Goal: Find specific page/section: Find specific page/section

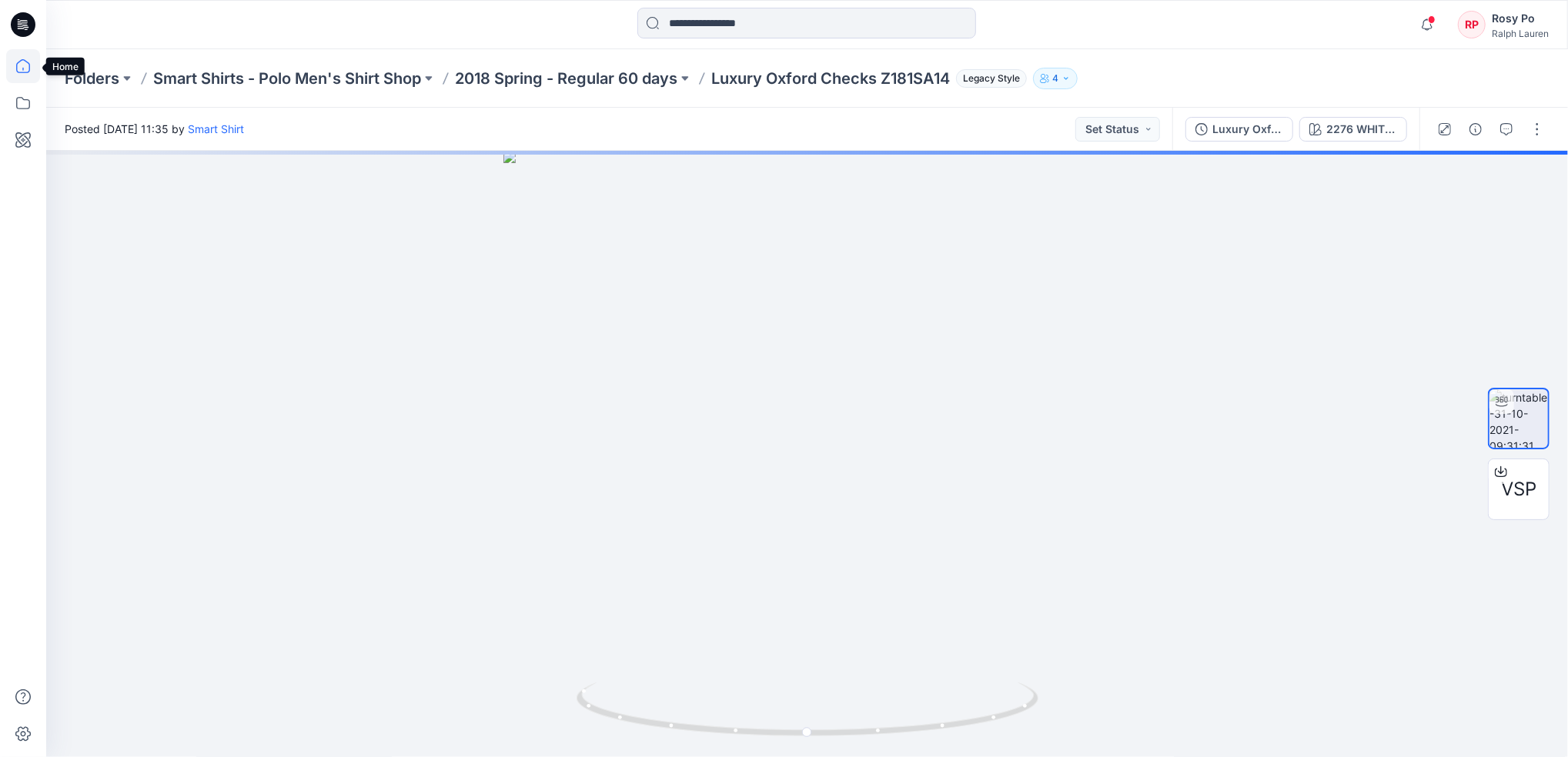
click at [19, 81] on icon at bounding box center [23, 66] width 34 height 34
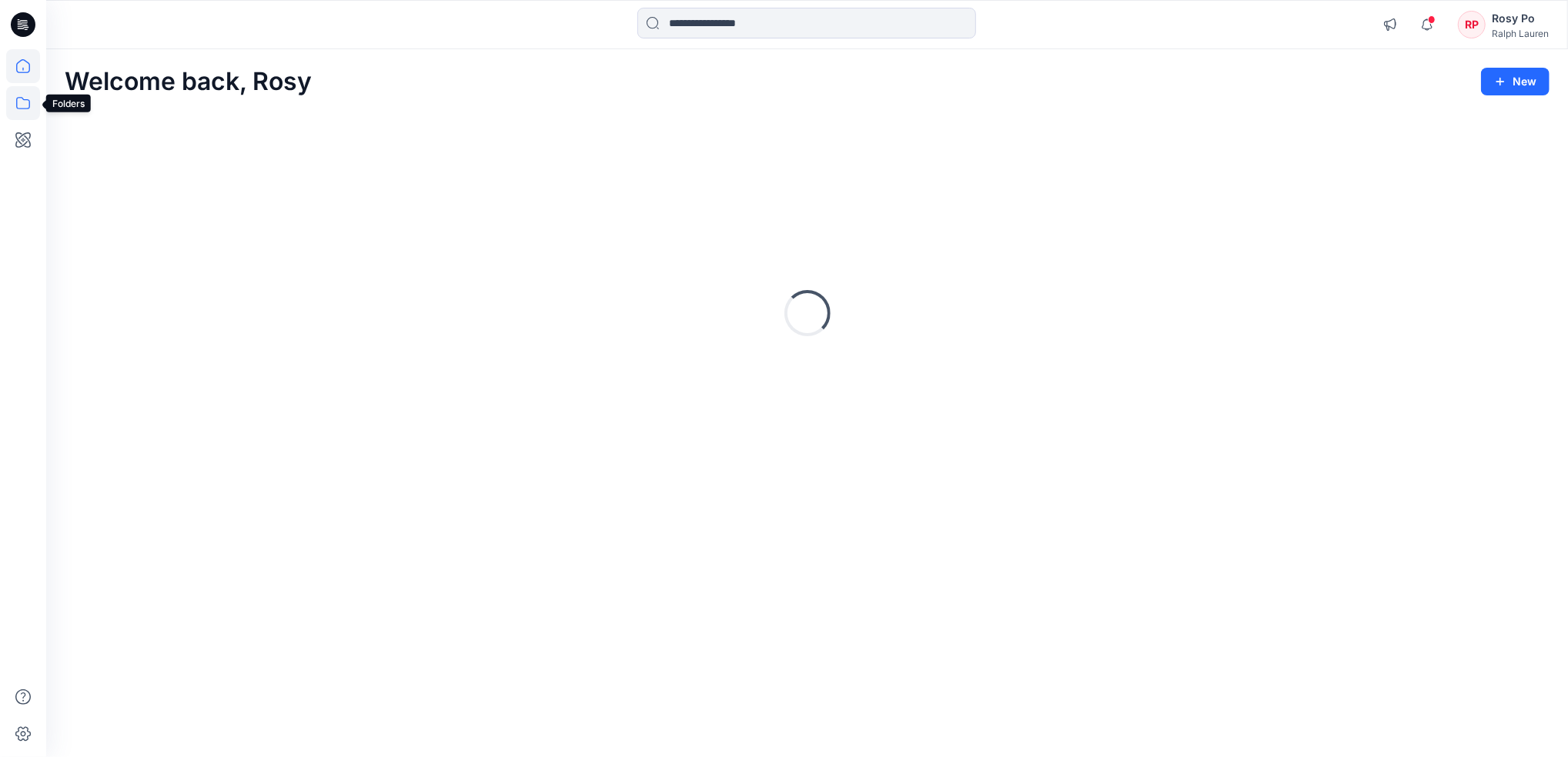
click at [23, 114] on icon at bounding box center [23, 103] width 34 height 34
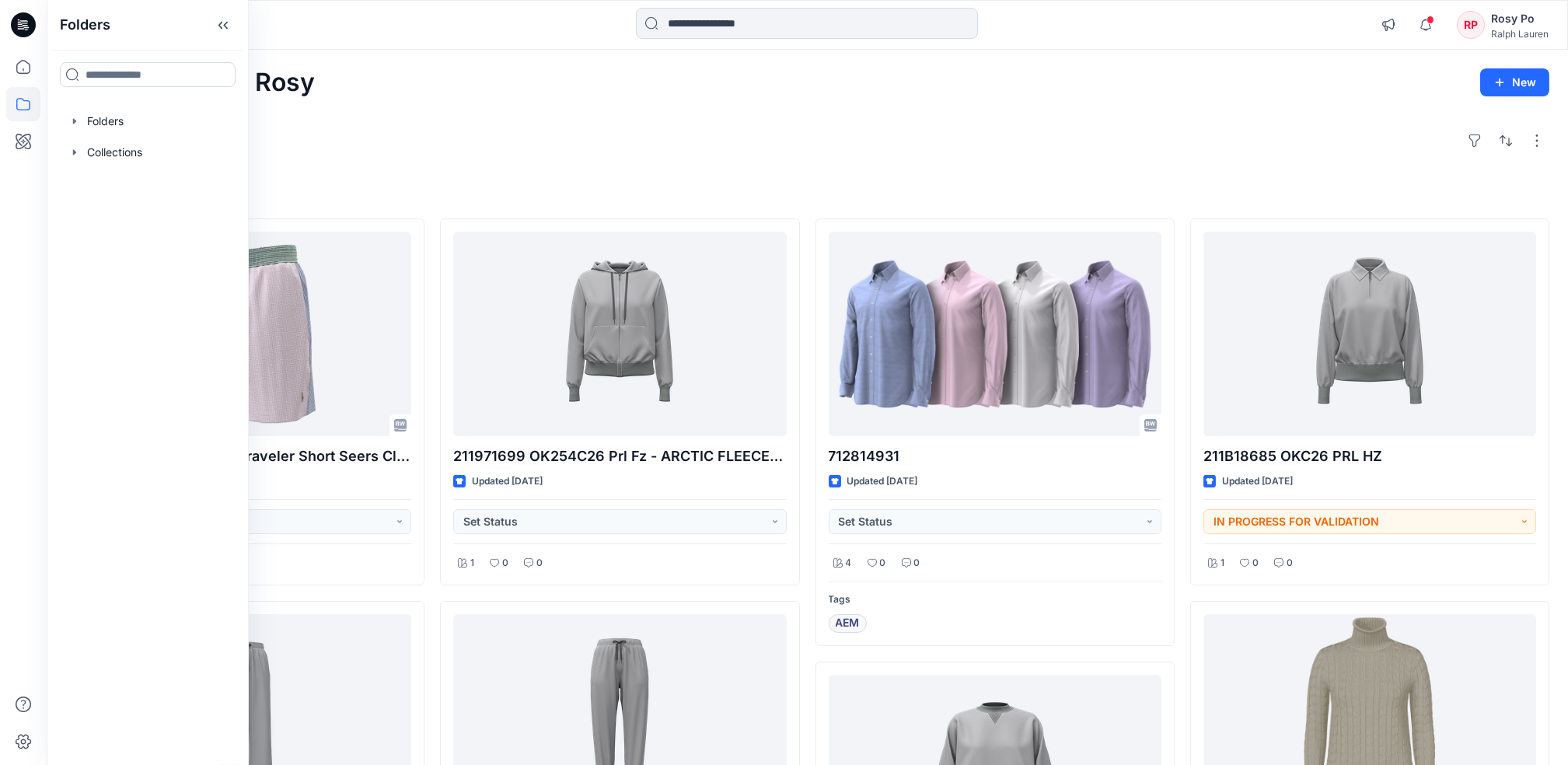
click at [540, 134] on div "Explore" at bounding box center [807, 140] width 1484 height 37
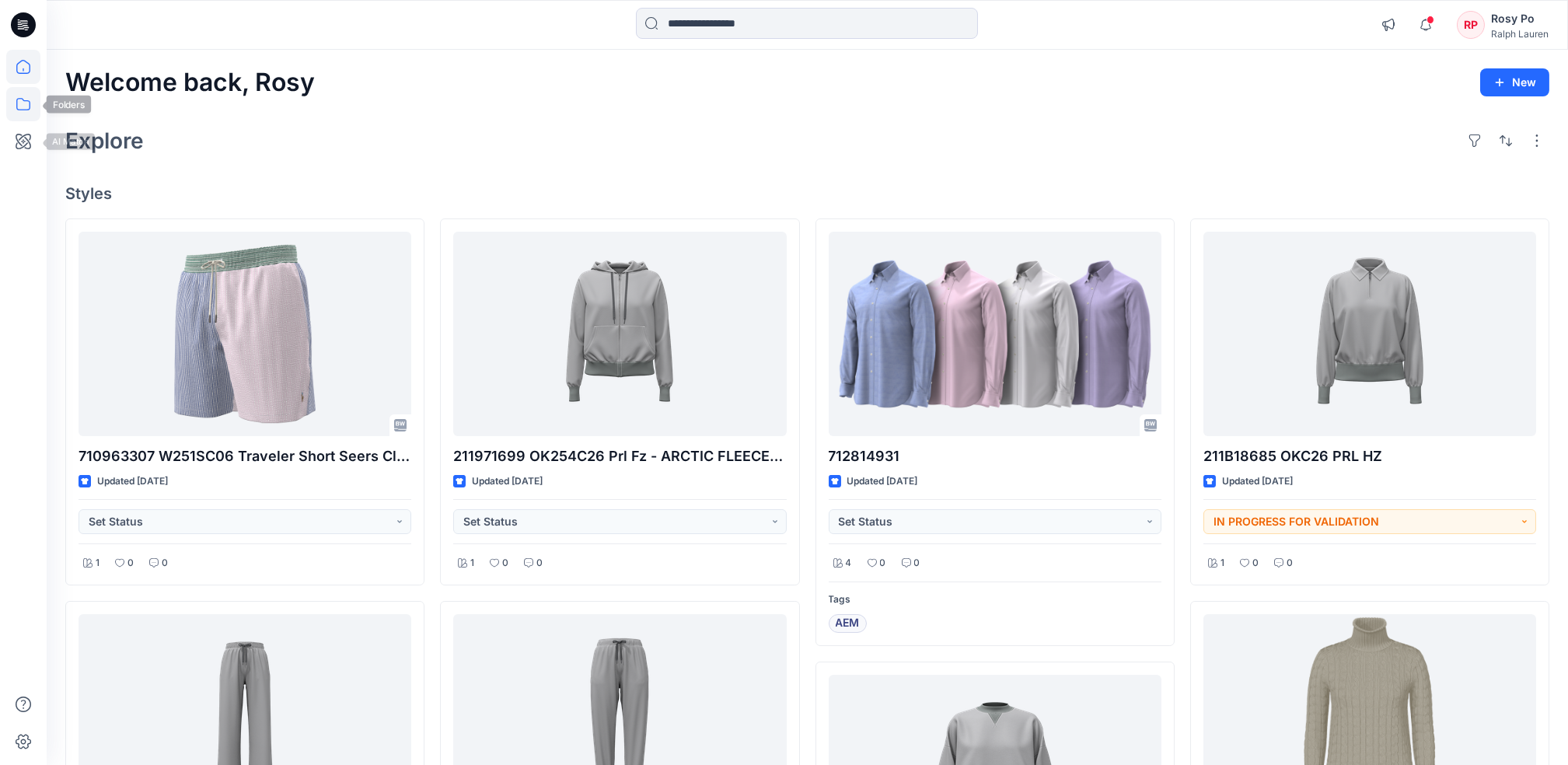
click at [13, 112] on icon at bounding box center [24, 105] width 35 height 35
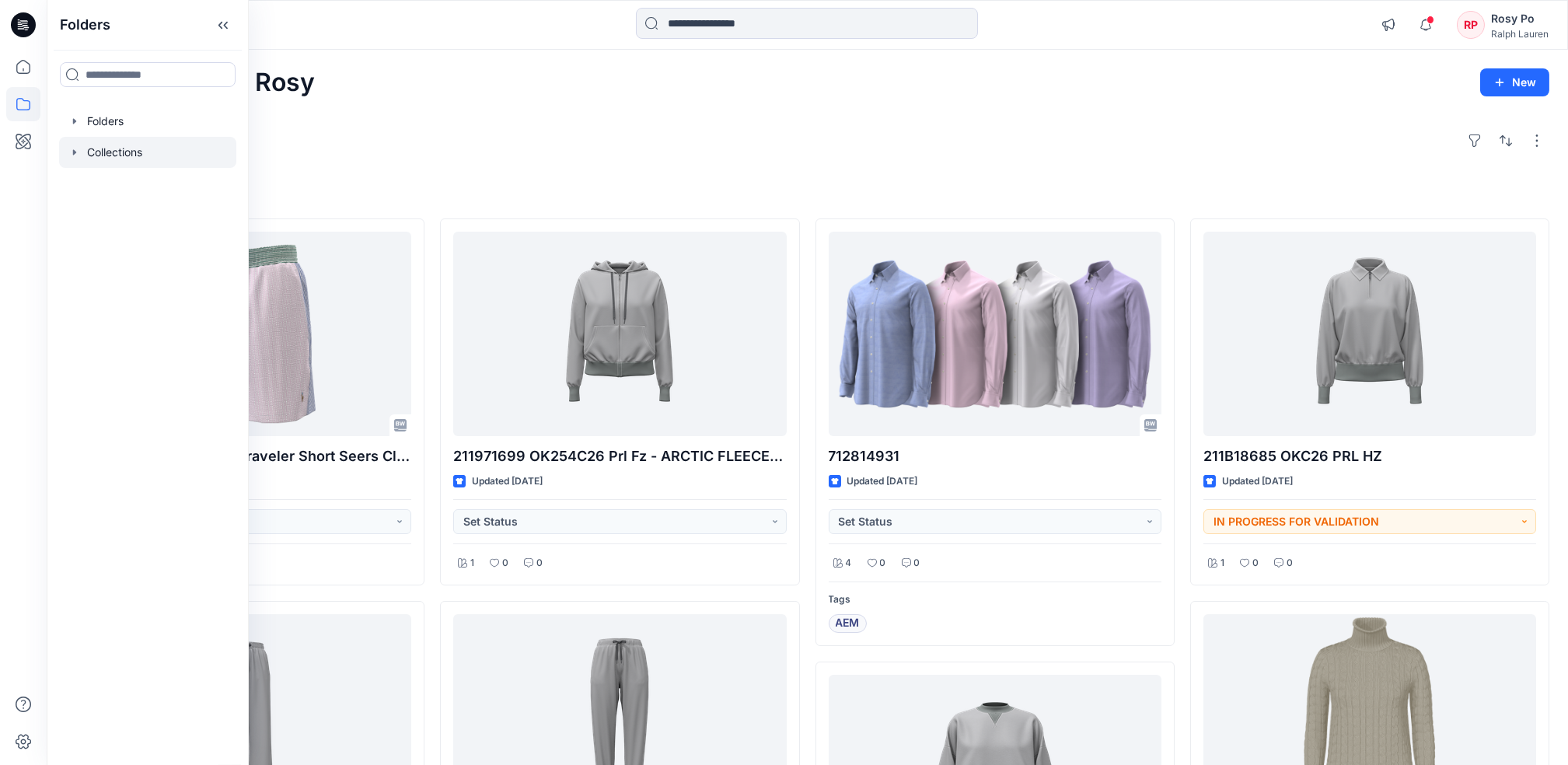
click at [103, 160] on div at bounding box center [148, 153] width 178 height 31
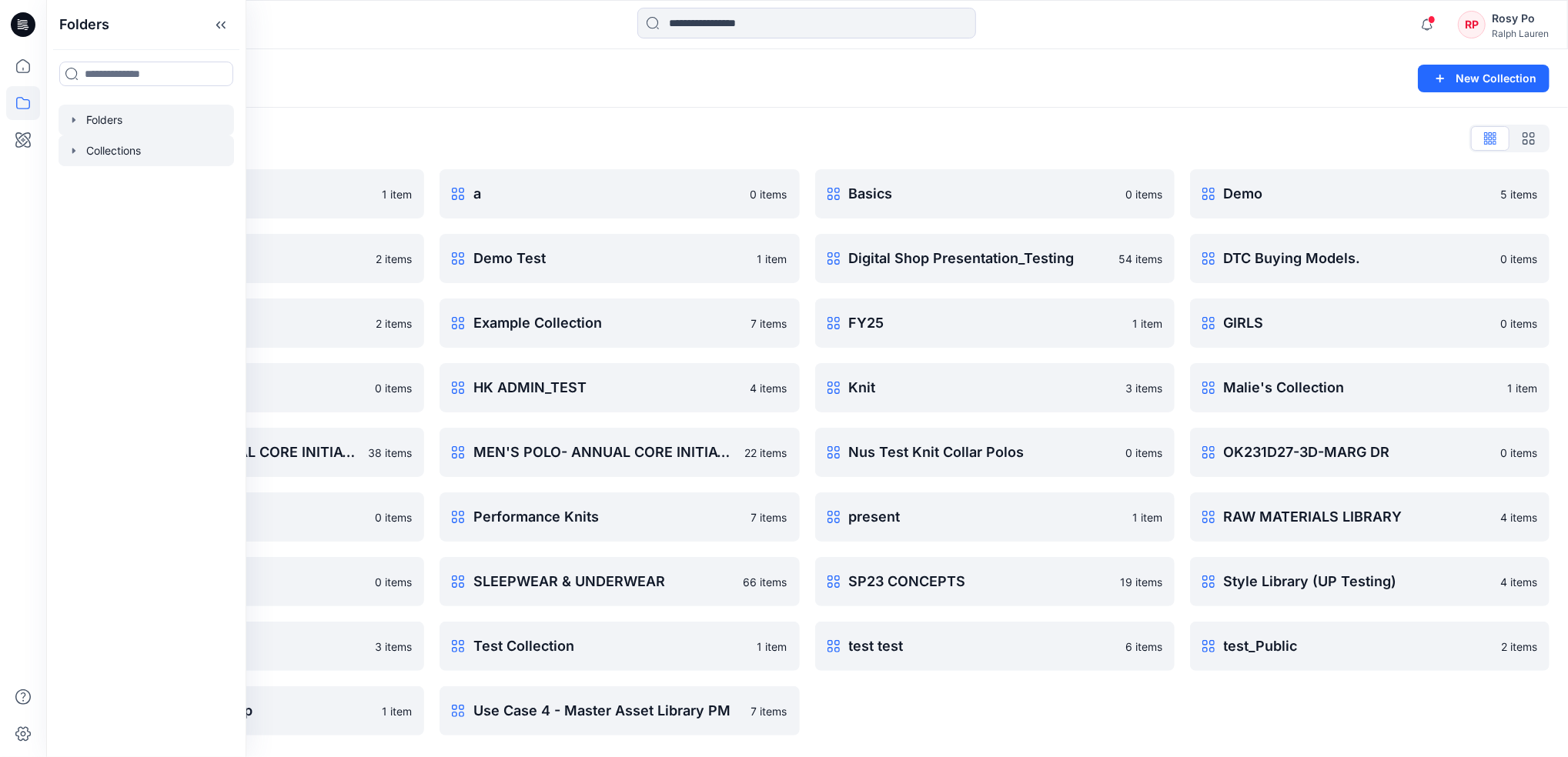
click at [194, 123] on div at bounding box center [146, 121] width 176 height 31
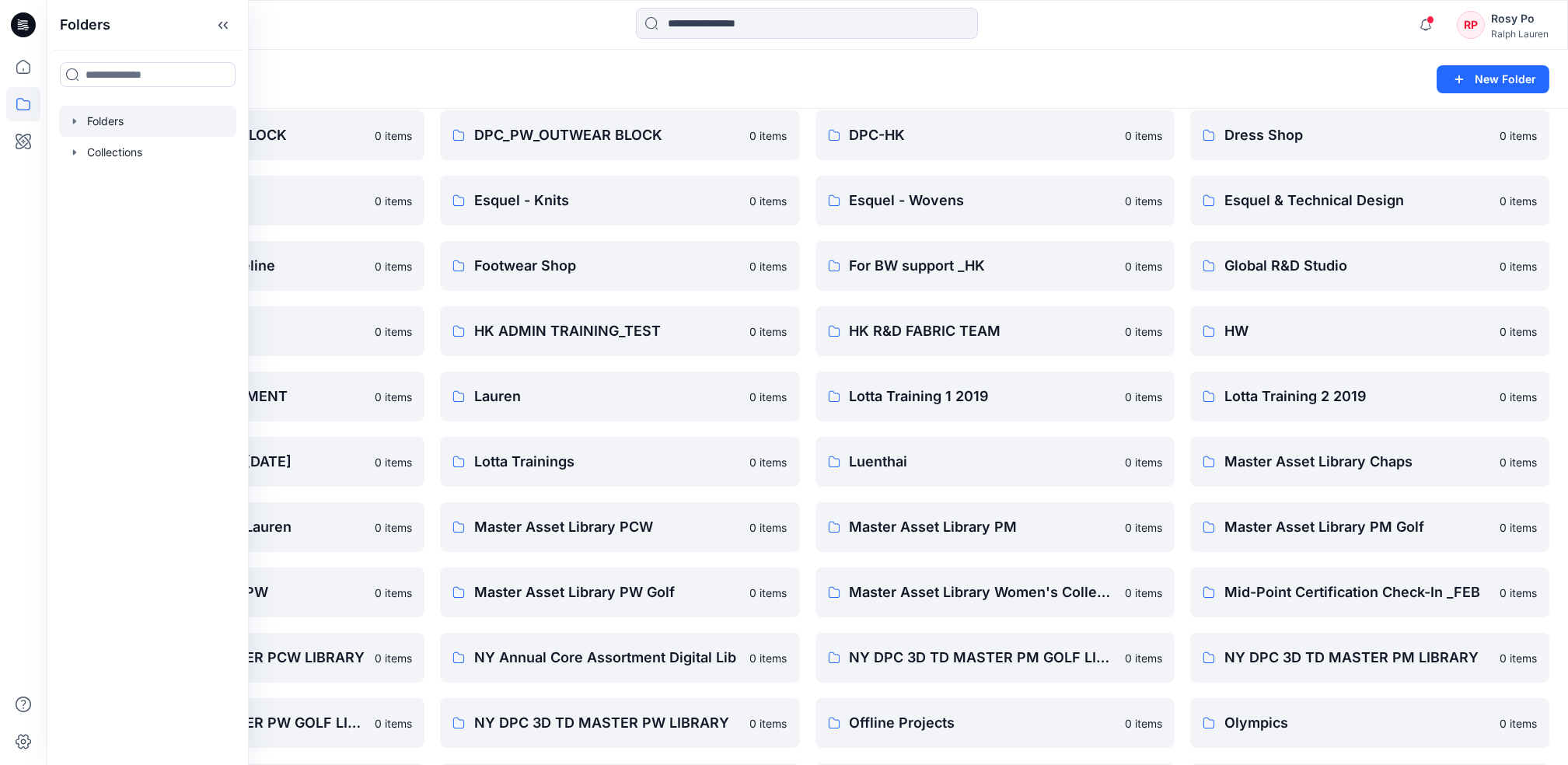
scroll to position [933, 0]
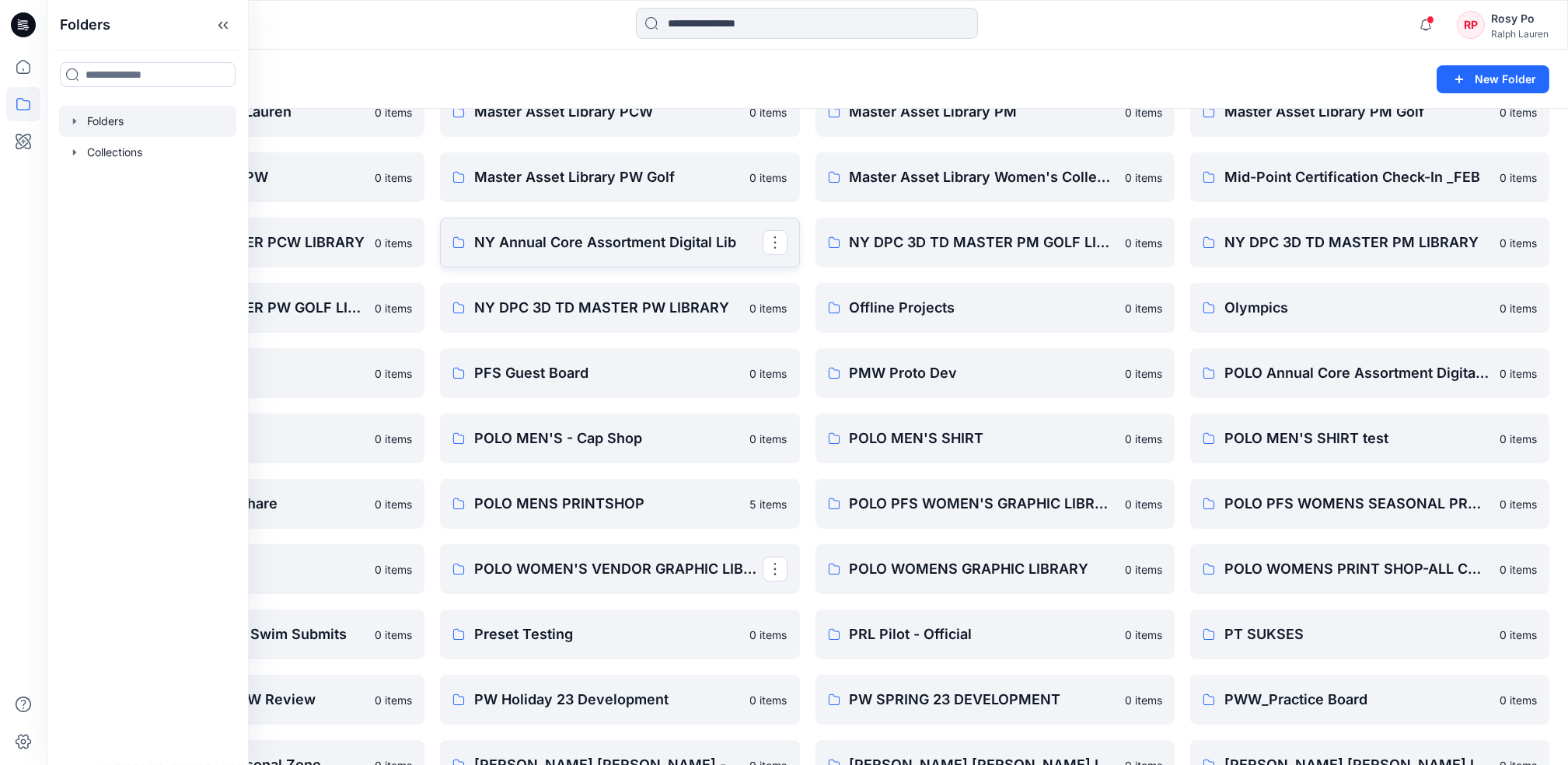
click at [644, 238] on p "NY Annual Core Assortment Digital Lib" at bounding box center [618, 243] width 288 height 22
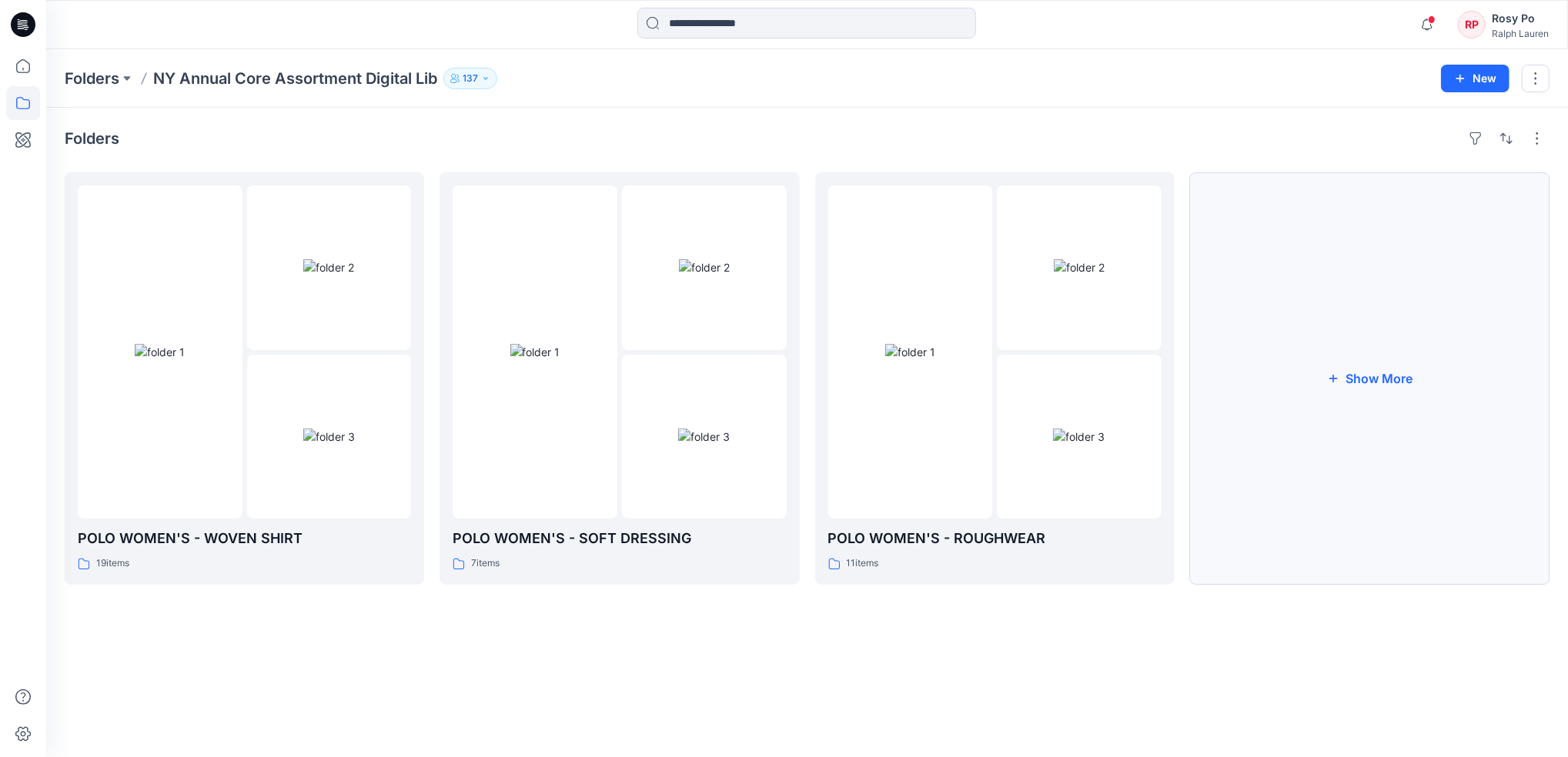
click at [1325, 397] on button "Show More" at bounding box center [1370, 379] width 360 height 412
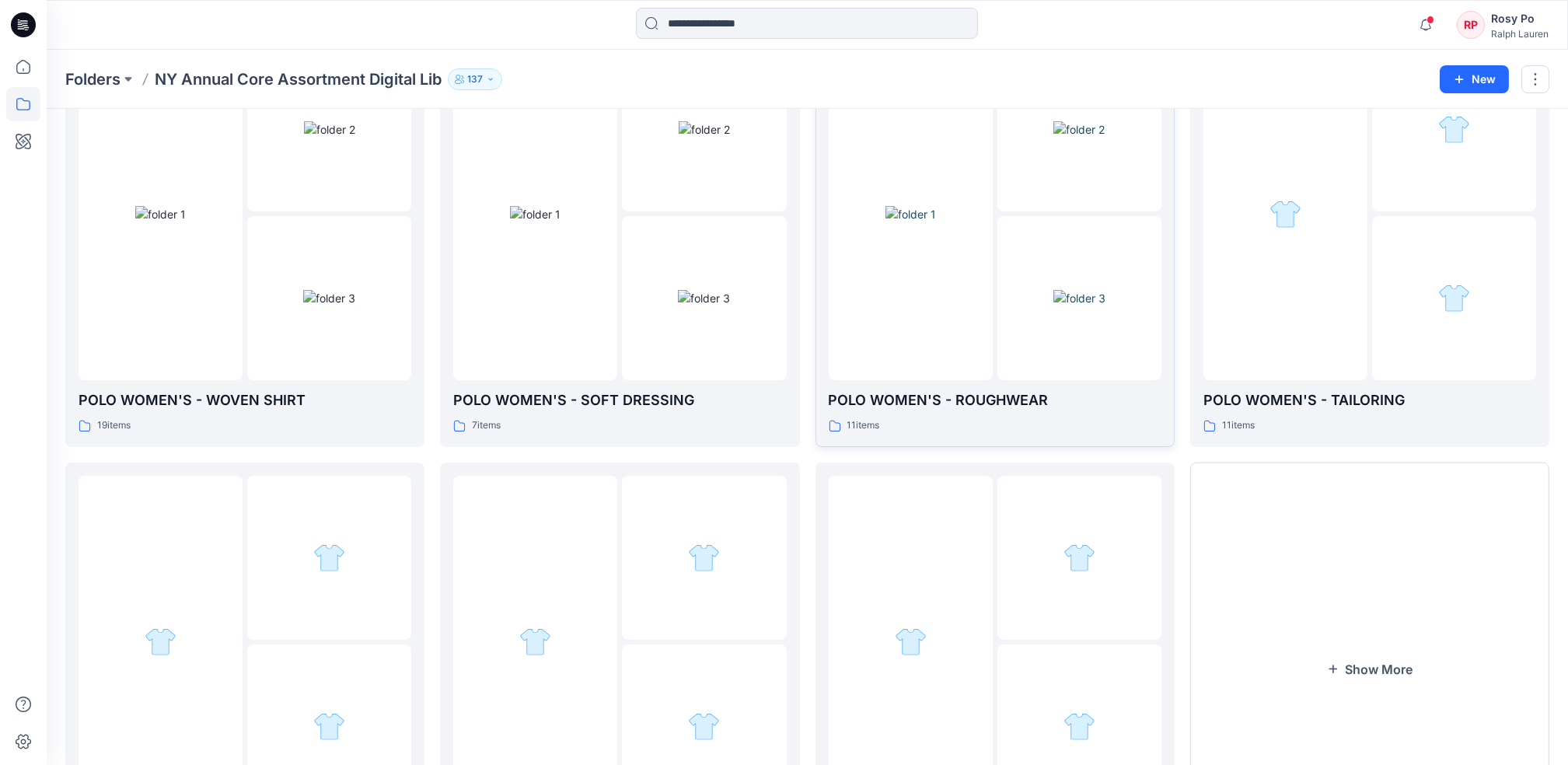
scroll to position [293, 0]
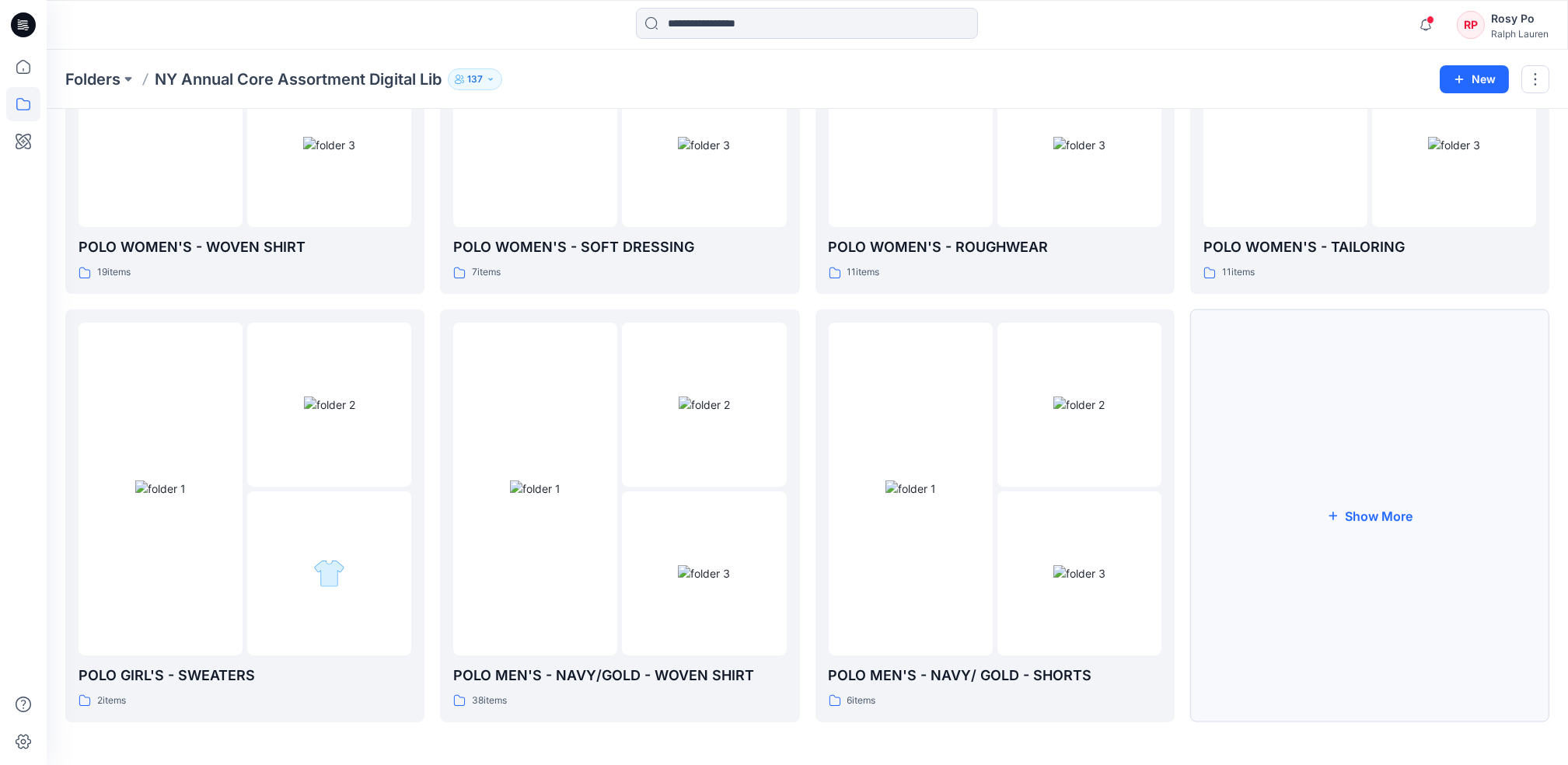
click at [1396, 569] on button "Show More" at bounding box center [1369, 516] width 359 height 413
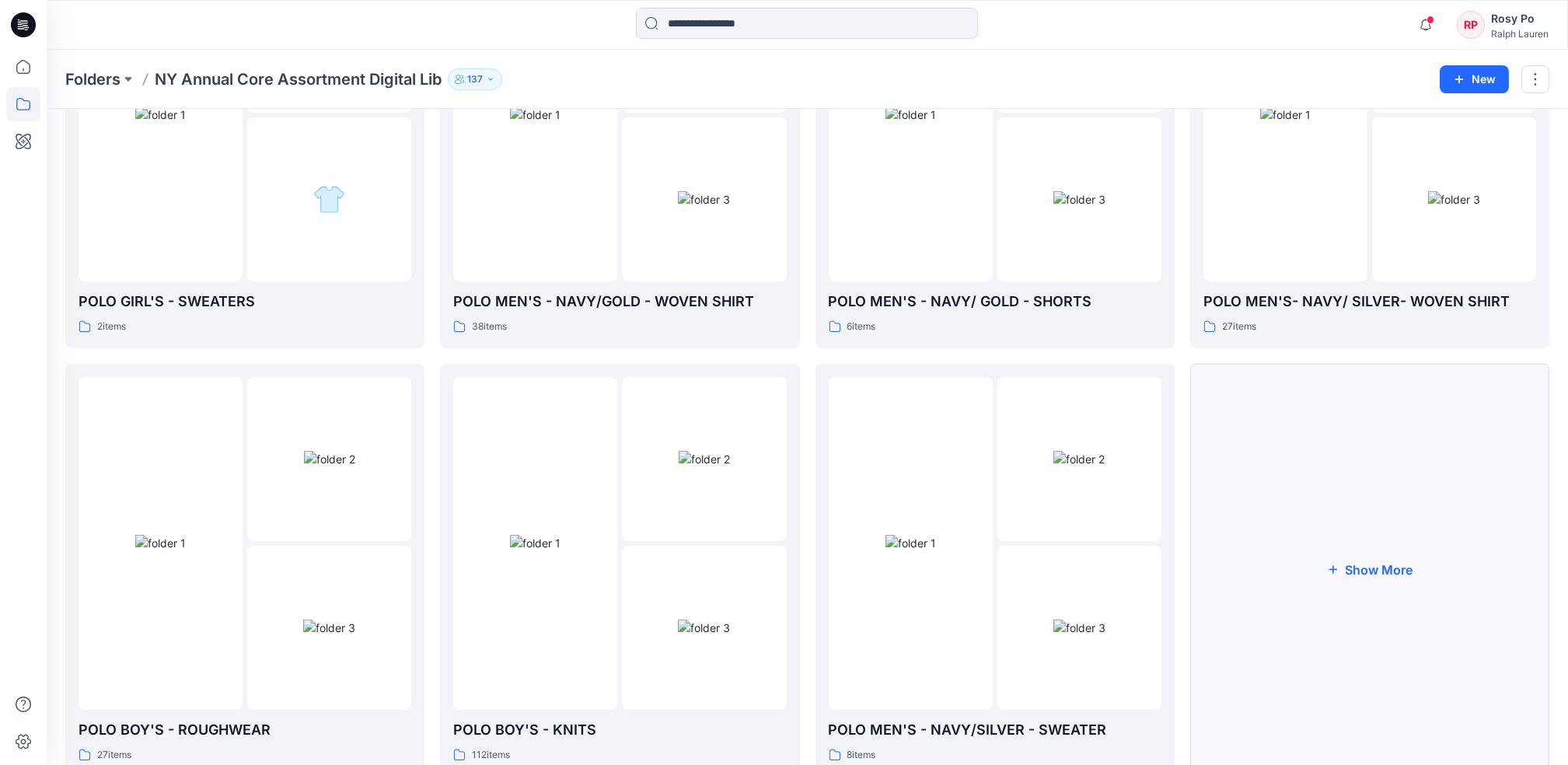
scroll to position [722, 0]
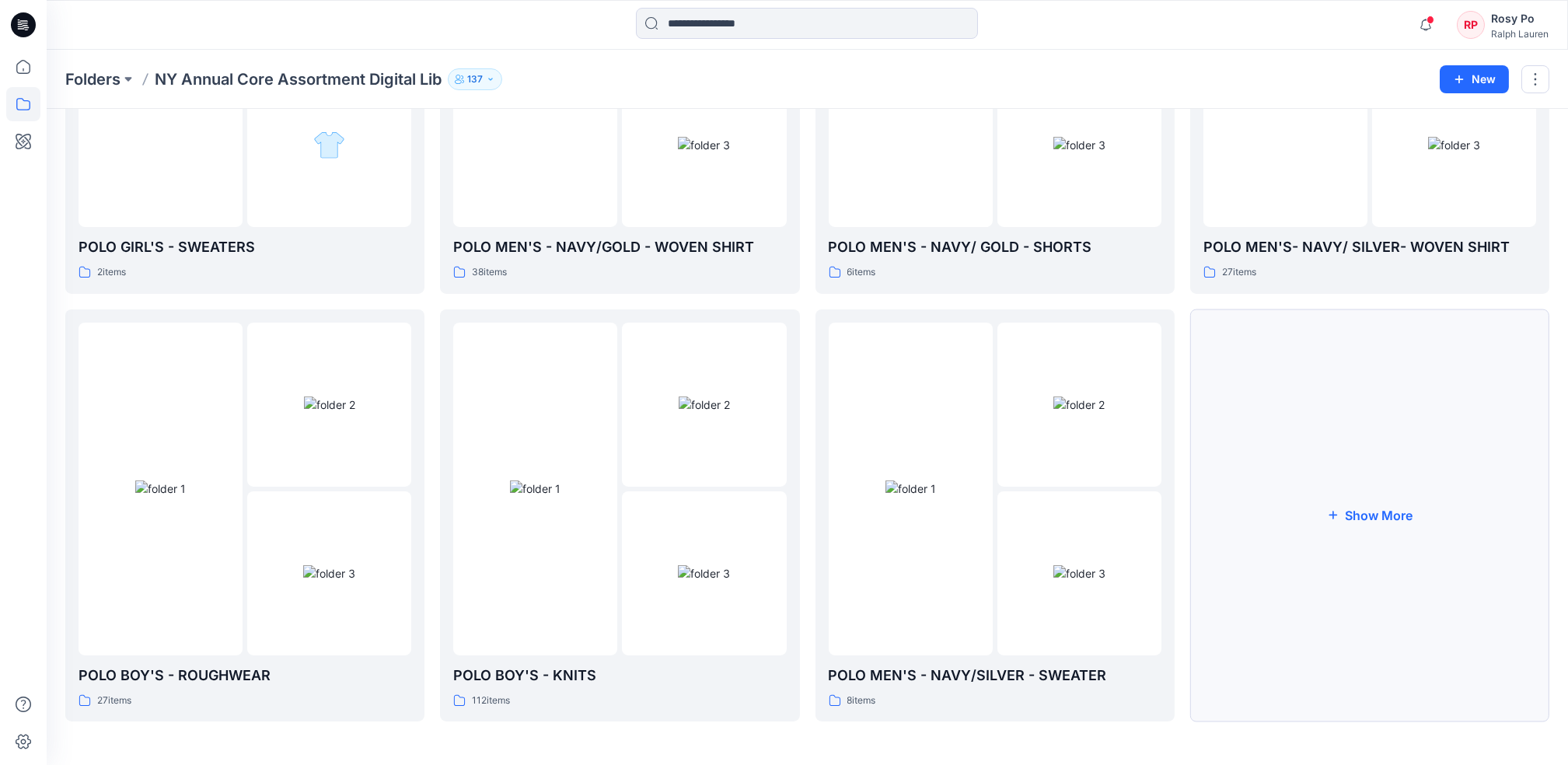
click at [1360, 532] on button "Show More" at bounding box center [1369, 516] width 359 height 413
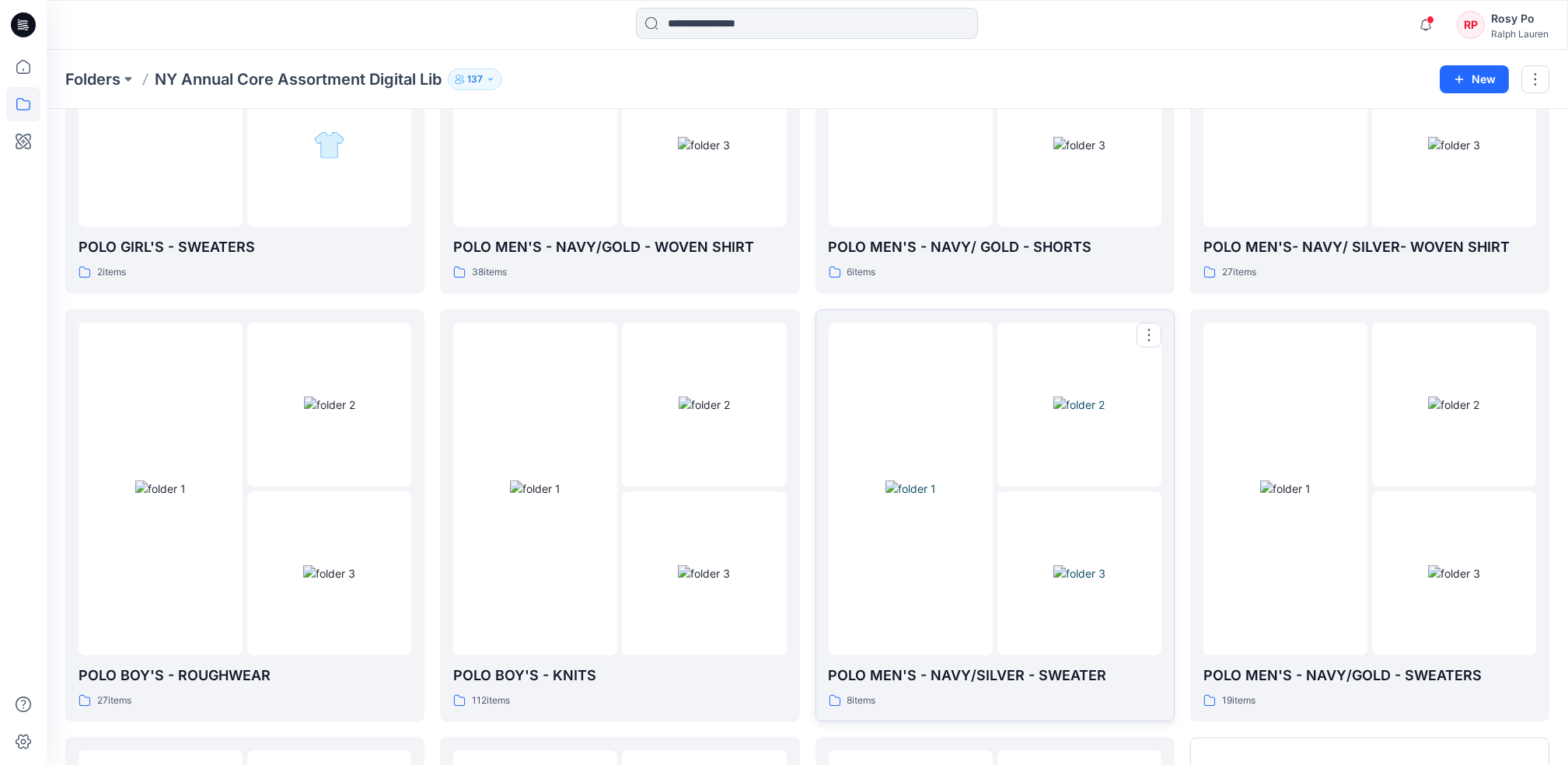
click at [1012, 691] on div "POLO MEN'S - NAVY/SILVER - SWEATER 8 items" at bounding box center [995, 687] width 332 height 44
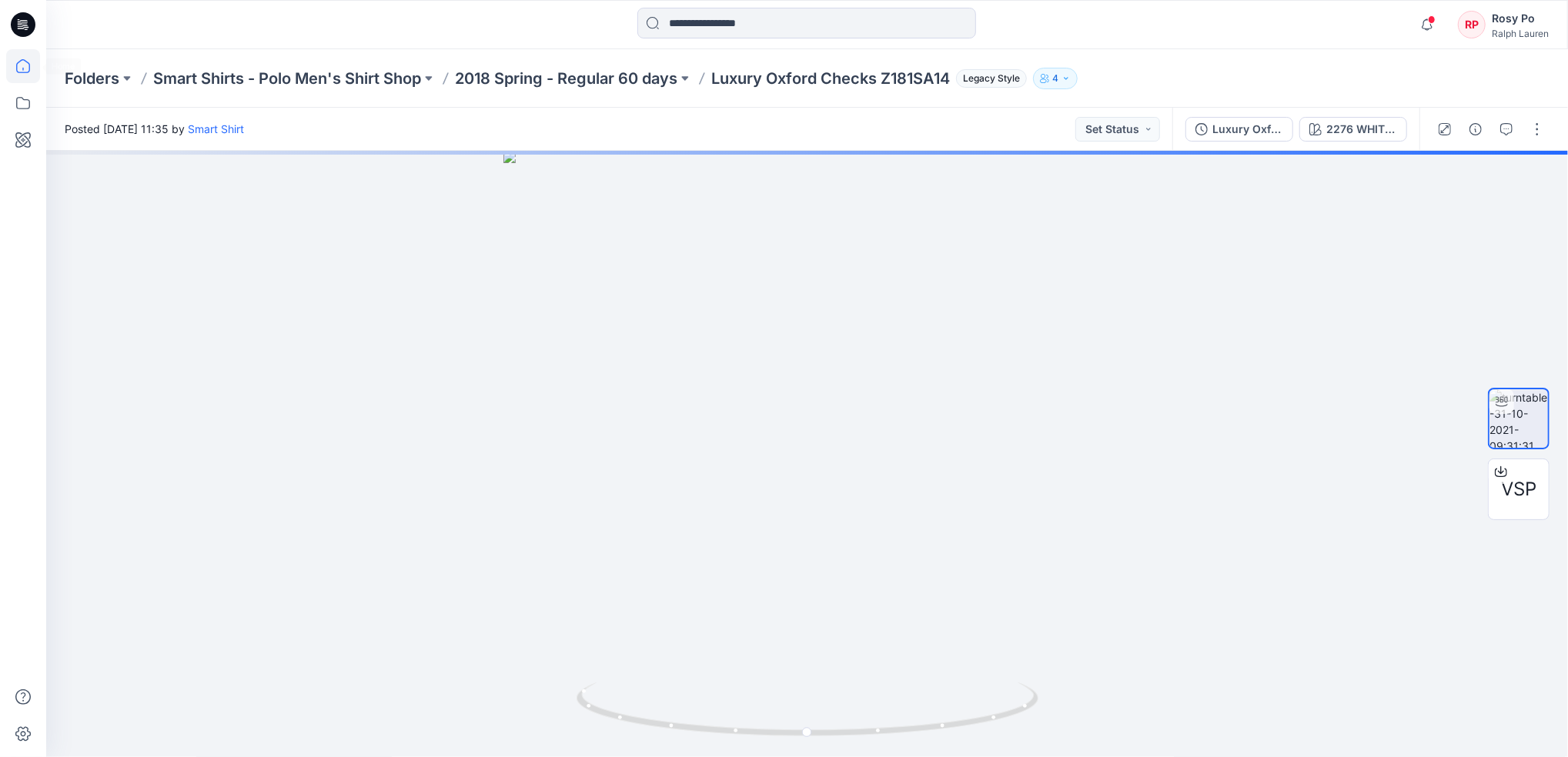
click at [35, 61] on icon at bounding box center [23, 66] width 34 height 34
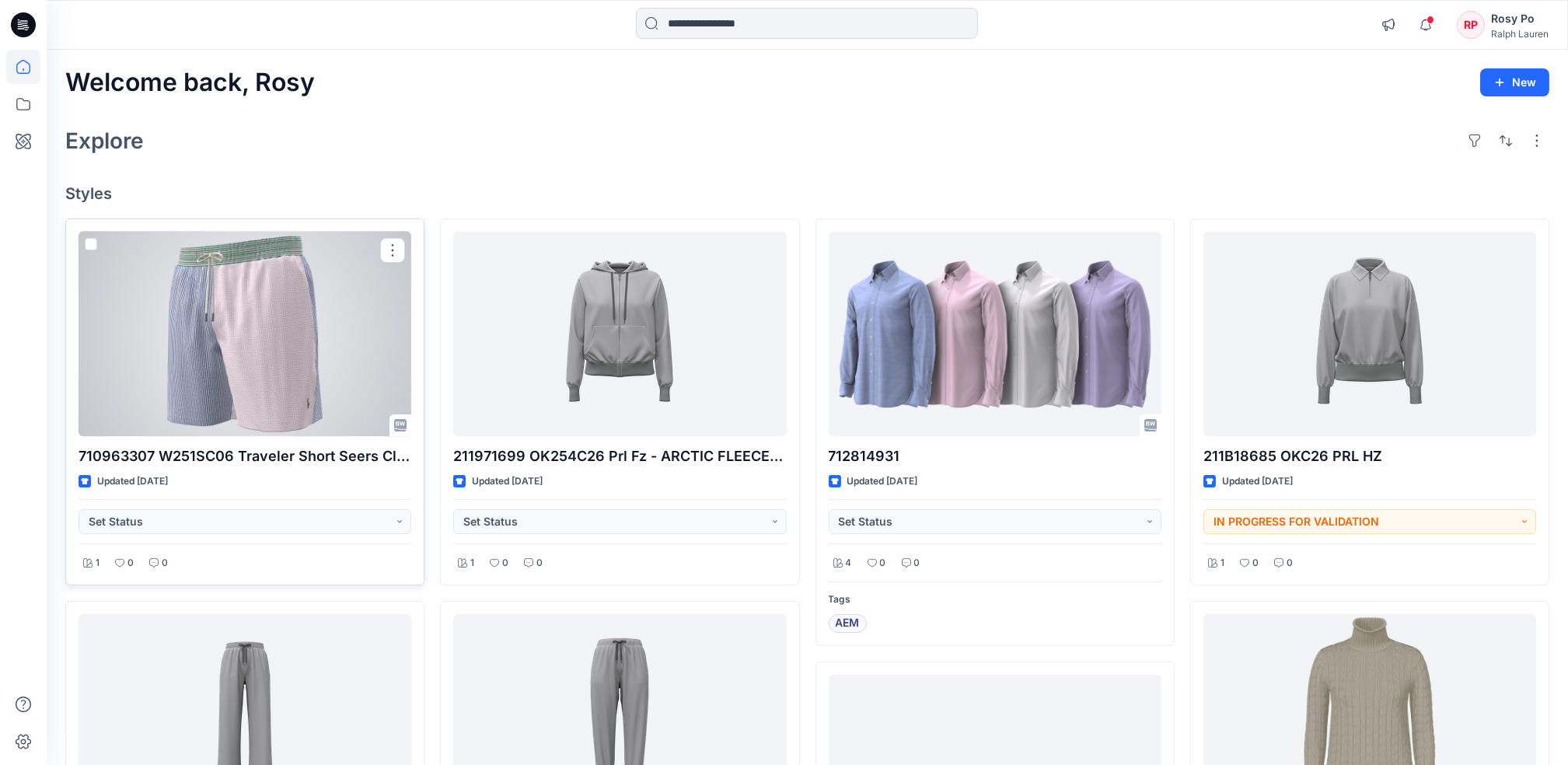
click at [243, 362] on div at bounding box center [244, 334] width 332 height 204
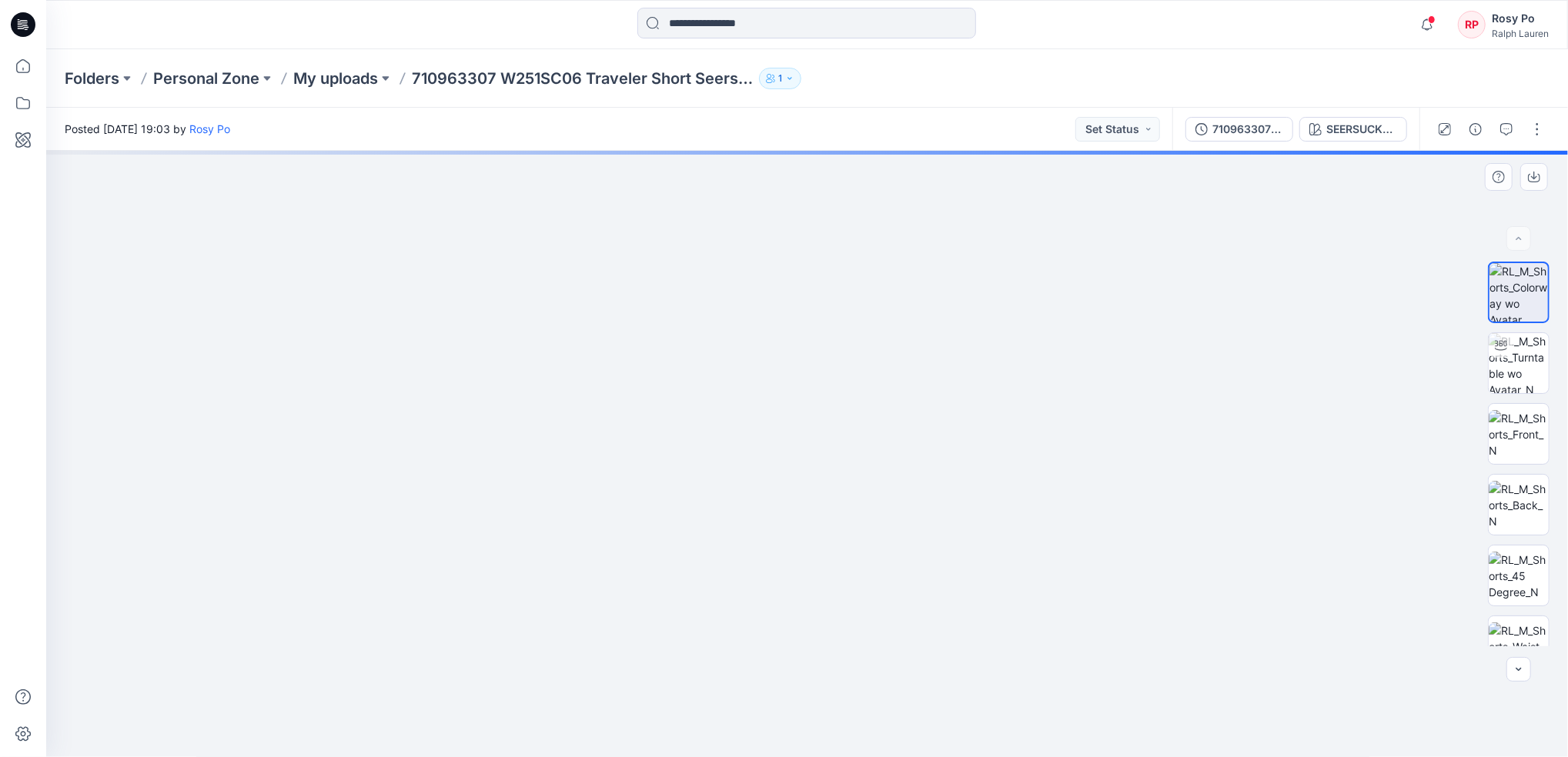
drag, startPoint x: 770, startPoint y: 243, endPoint x: 792, endPoint y: 464, distance: 222.1
click at [792, 464] on img at bounding box center [830, 323] width 1636 height 869
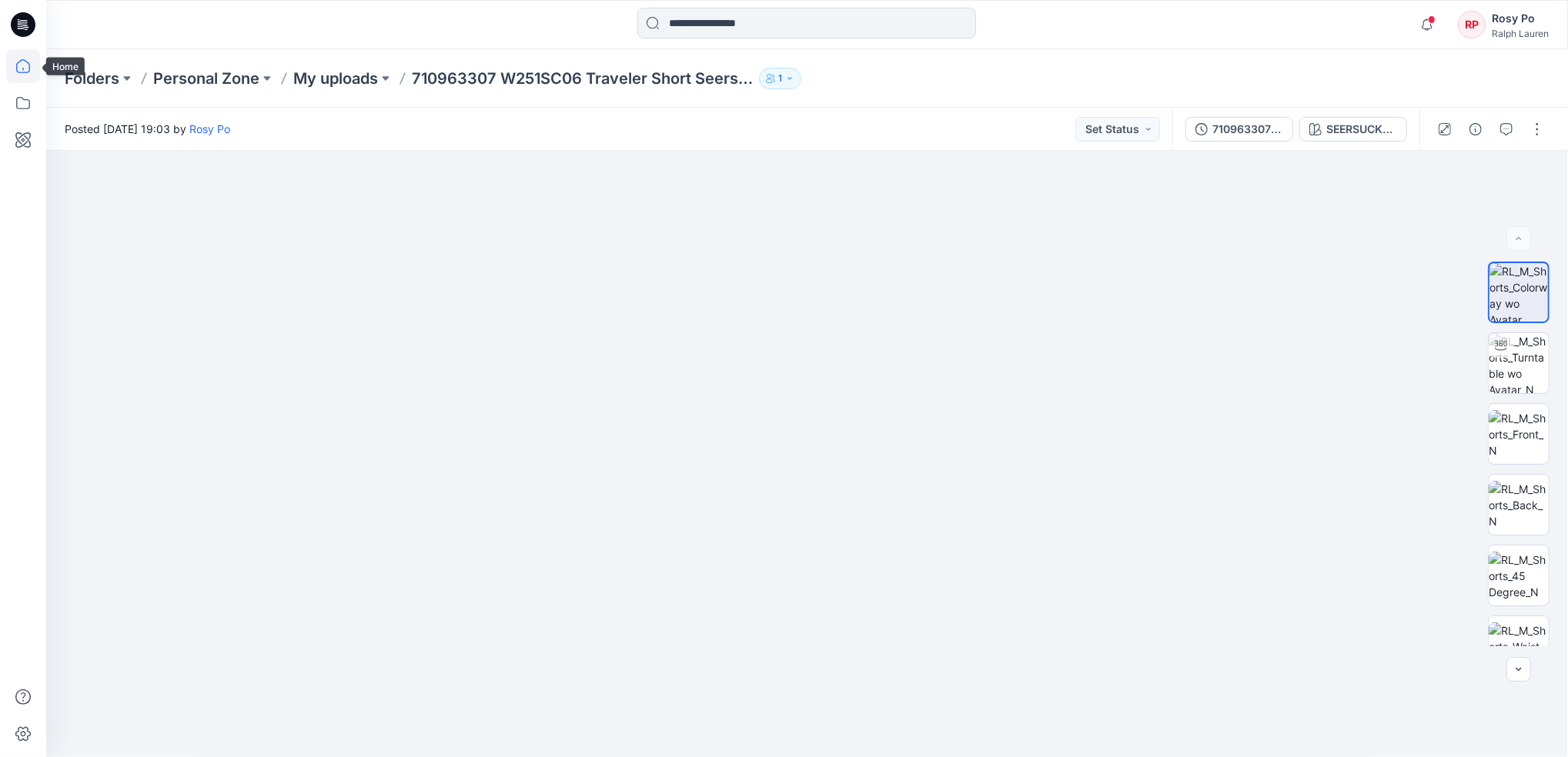
click at [37, 58] on icon at bounding box center [23, 66] width 34 height 34
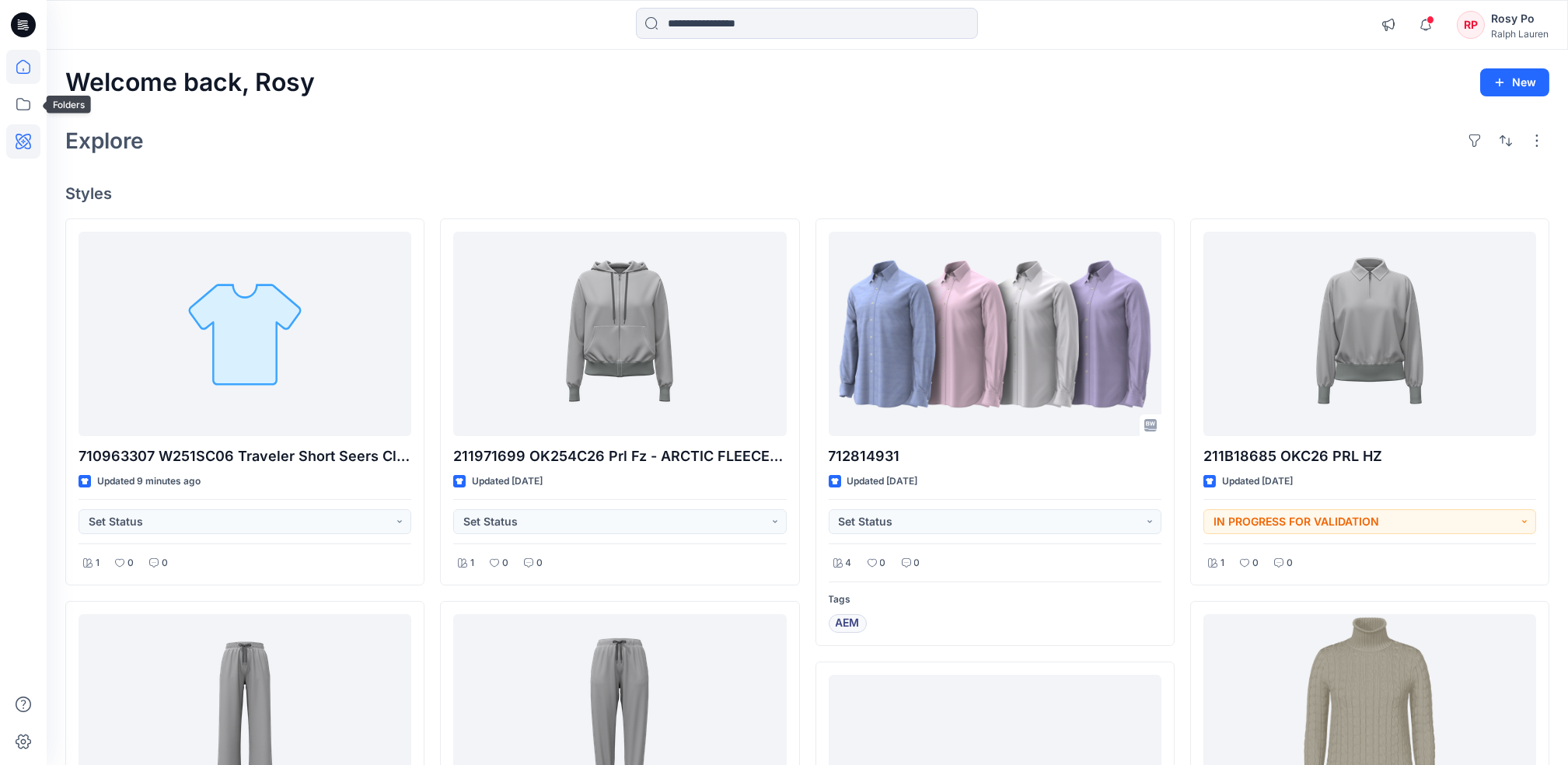
click at [24, 141] on icon at bounding box center [24, 142] width 35 height 35
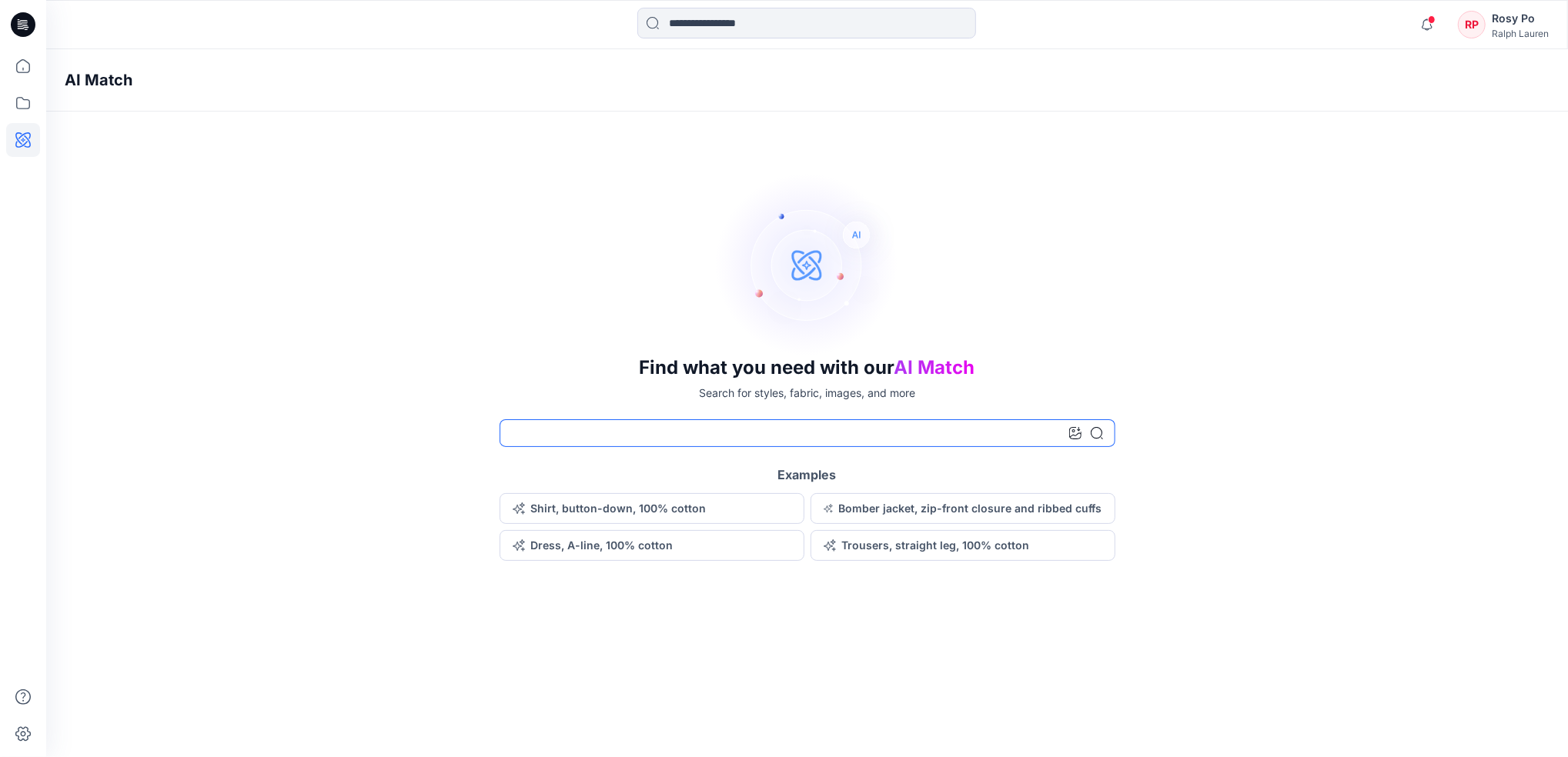
click at [757, 431] on input at bounding box center [807, 433] width 616 height 28
type input "***"
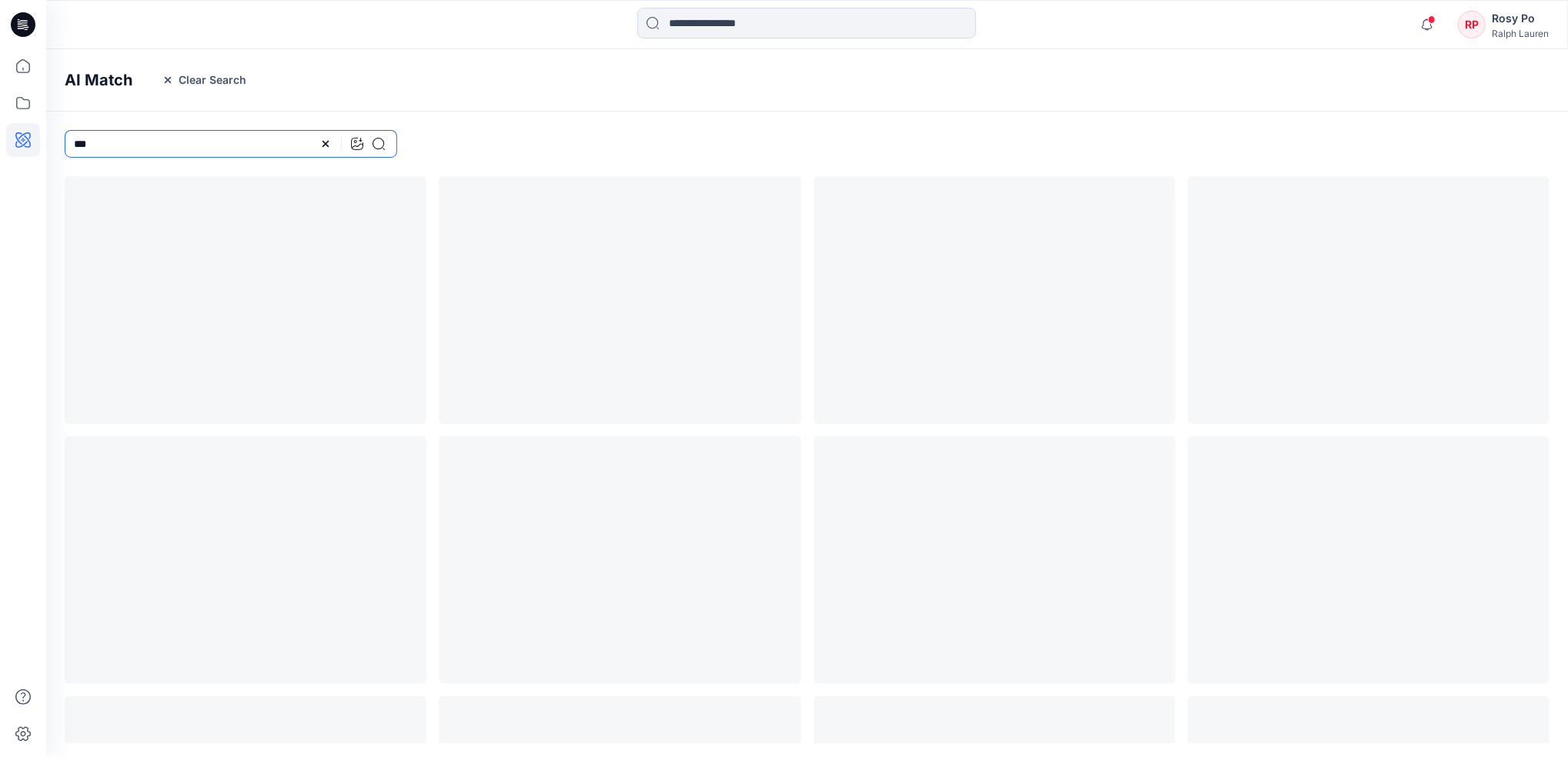
click at [121, 140] on input "***" at bounding box center [230, 144] width 332 height 28
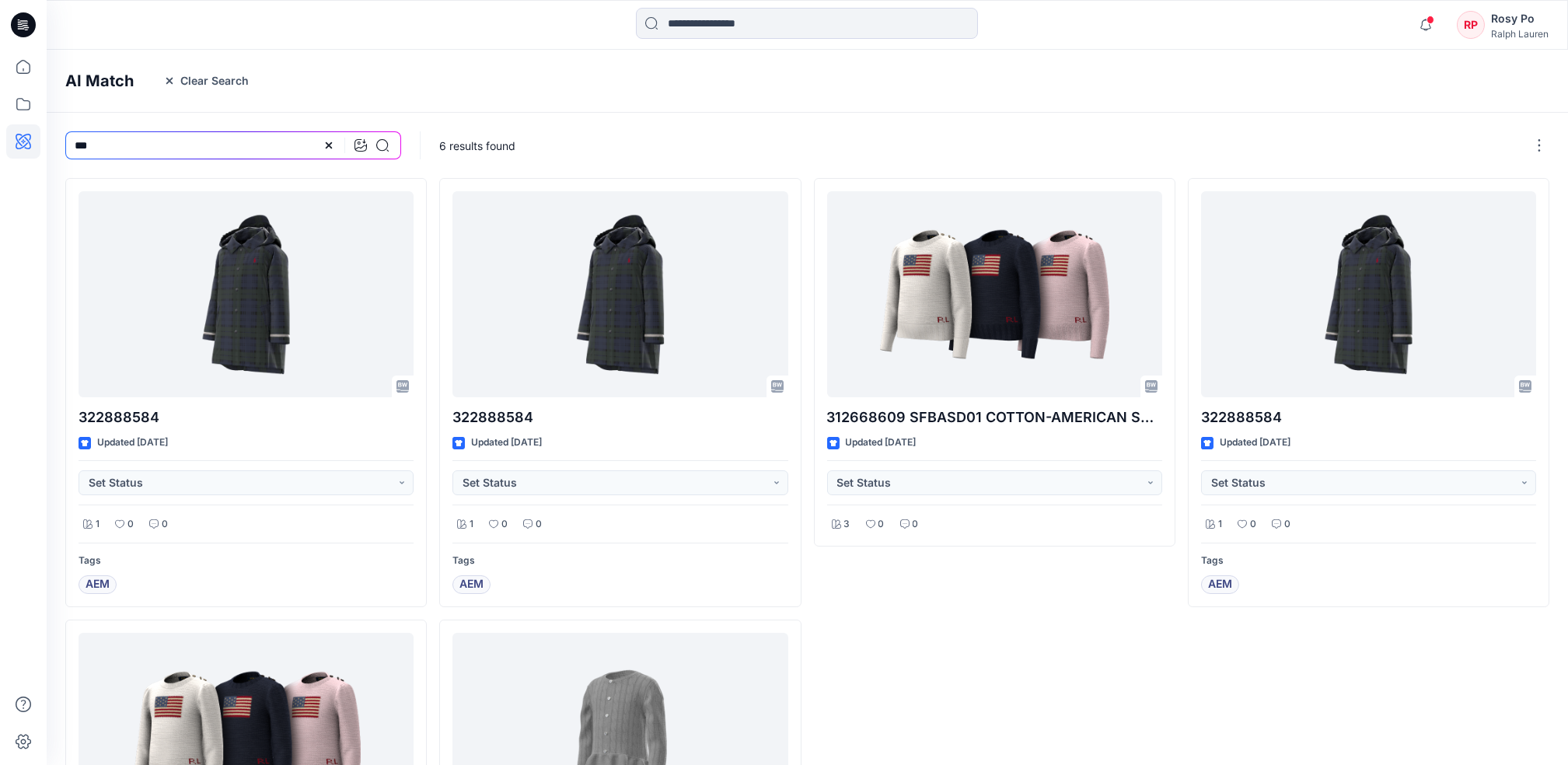
drag, startPoint x: 156, startPoint y: 142, endPoint x: -5, endPoint y: 77, distance: 173.6
click at [0, 77] on html "Notifications Your style 710963307 W251SC06 Traveler Short Seers Classic - SEER…" at bounding box center [784, 525] width 1568 height 1050
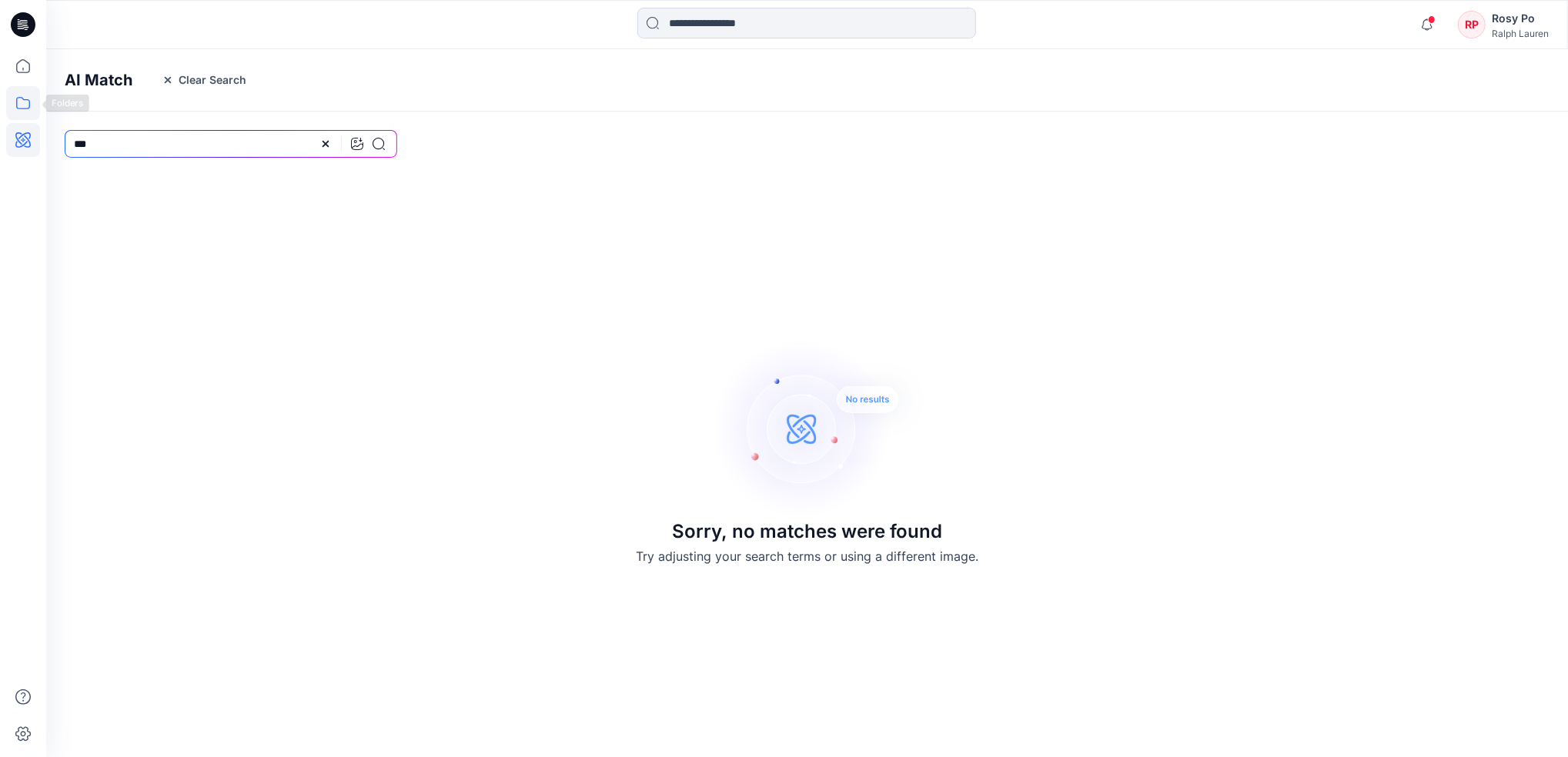
type input "***"
click at [30, 96] on icon at bounding box center [23, 103] width 34 height 34
click at [144, 152] on div at bounding box center [146, 151] width 176 height 31
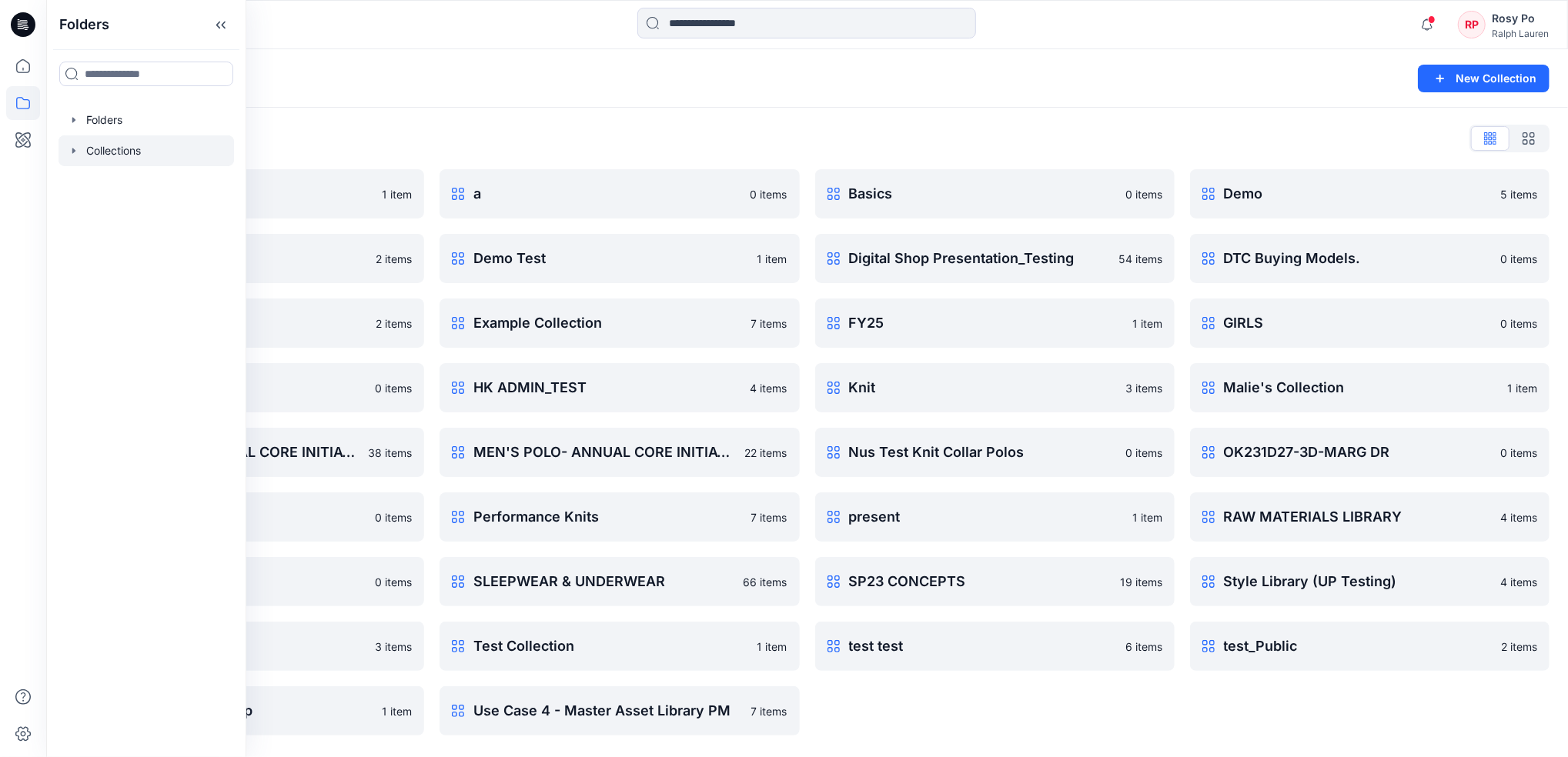
click at [1237, 60] on div "Collections New Collection" at bounding box center [807, 78] width 1522 height 58
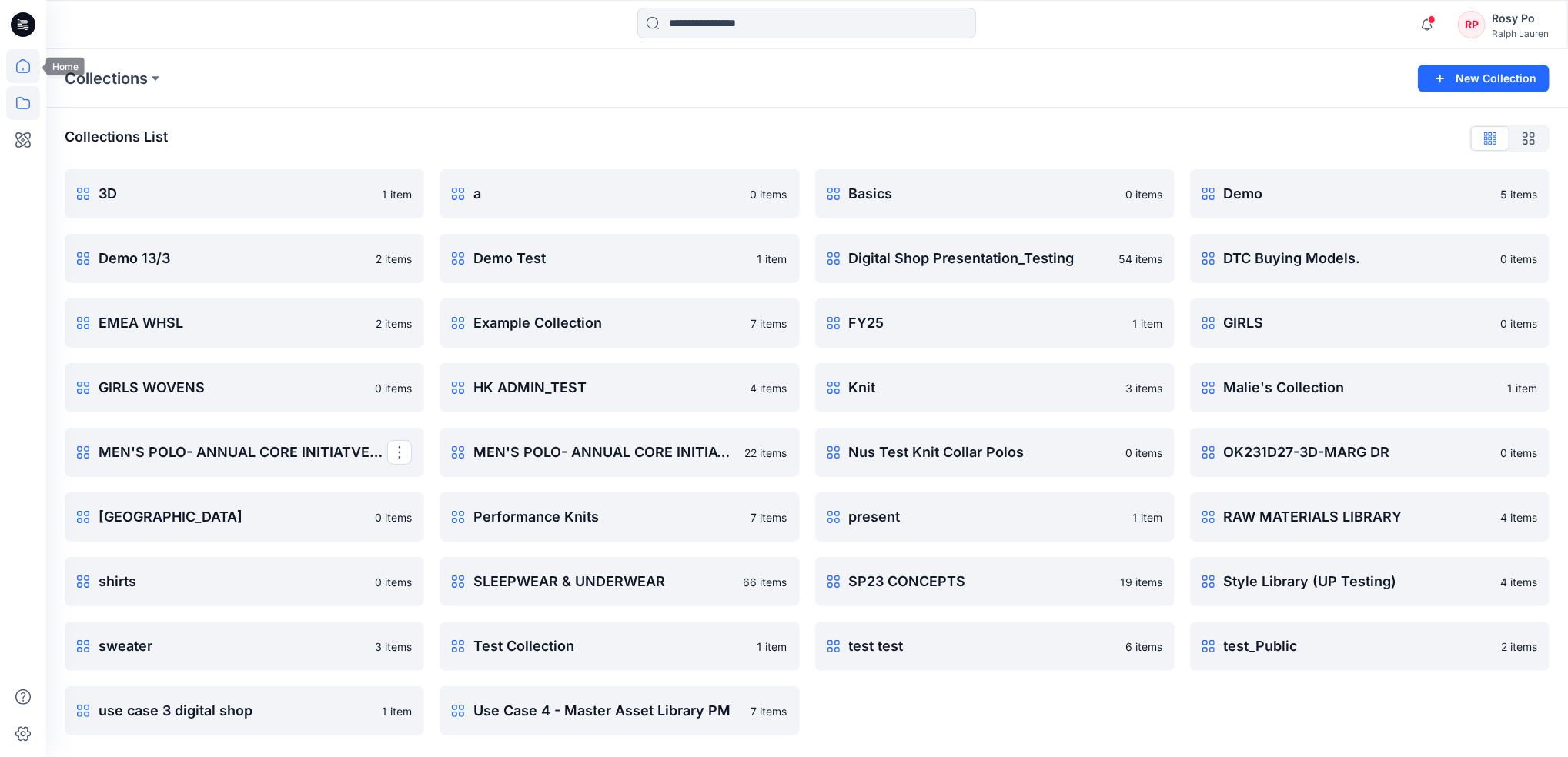
click at [18, 72] on icon at bounding box center [23, 66] width 14 height 14
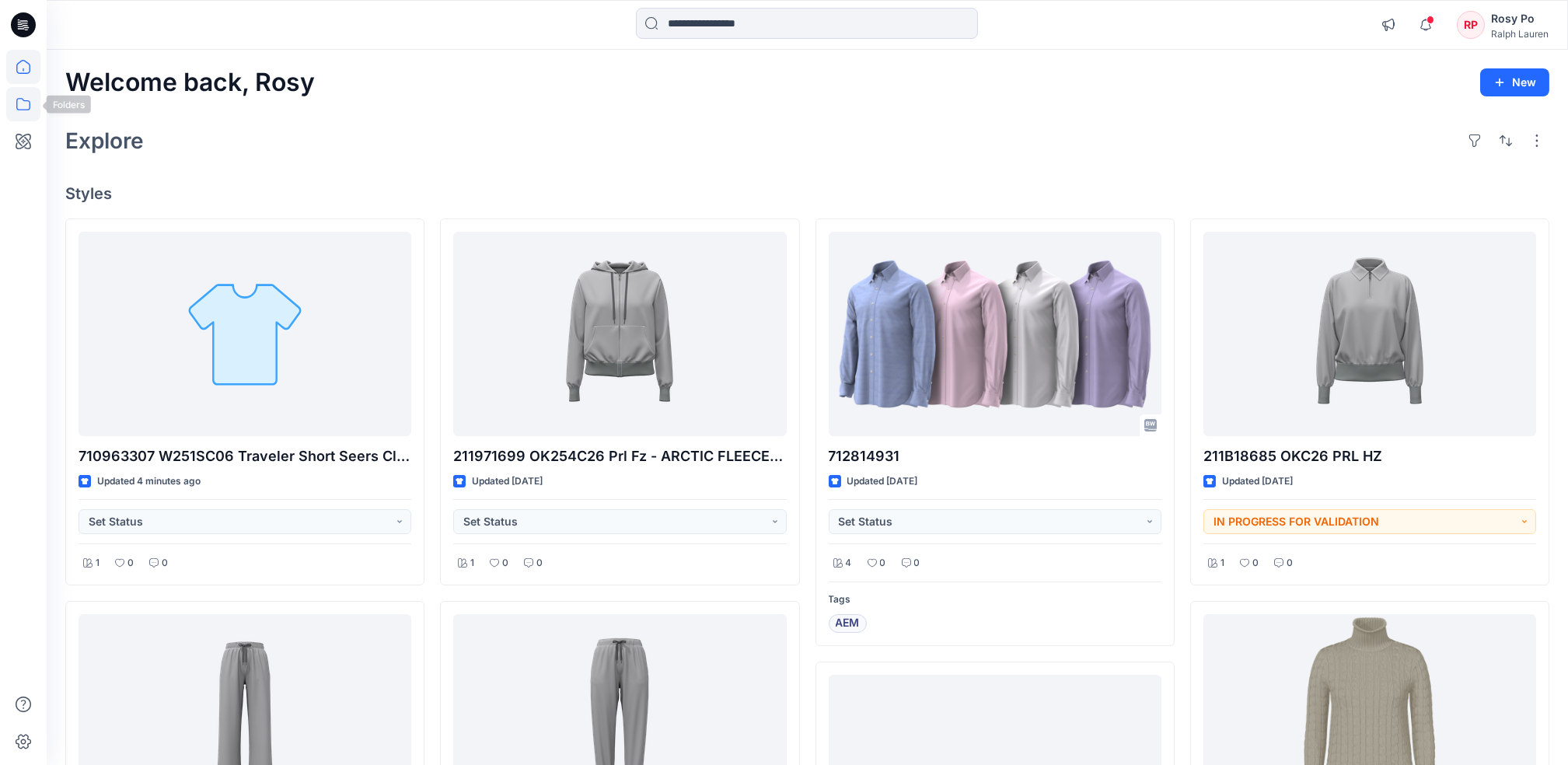
click at [26, 108] on icon at bounding box center [24, 105] width 35 height 35
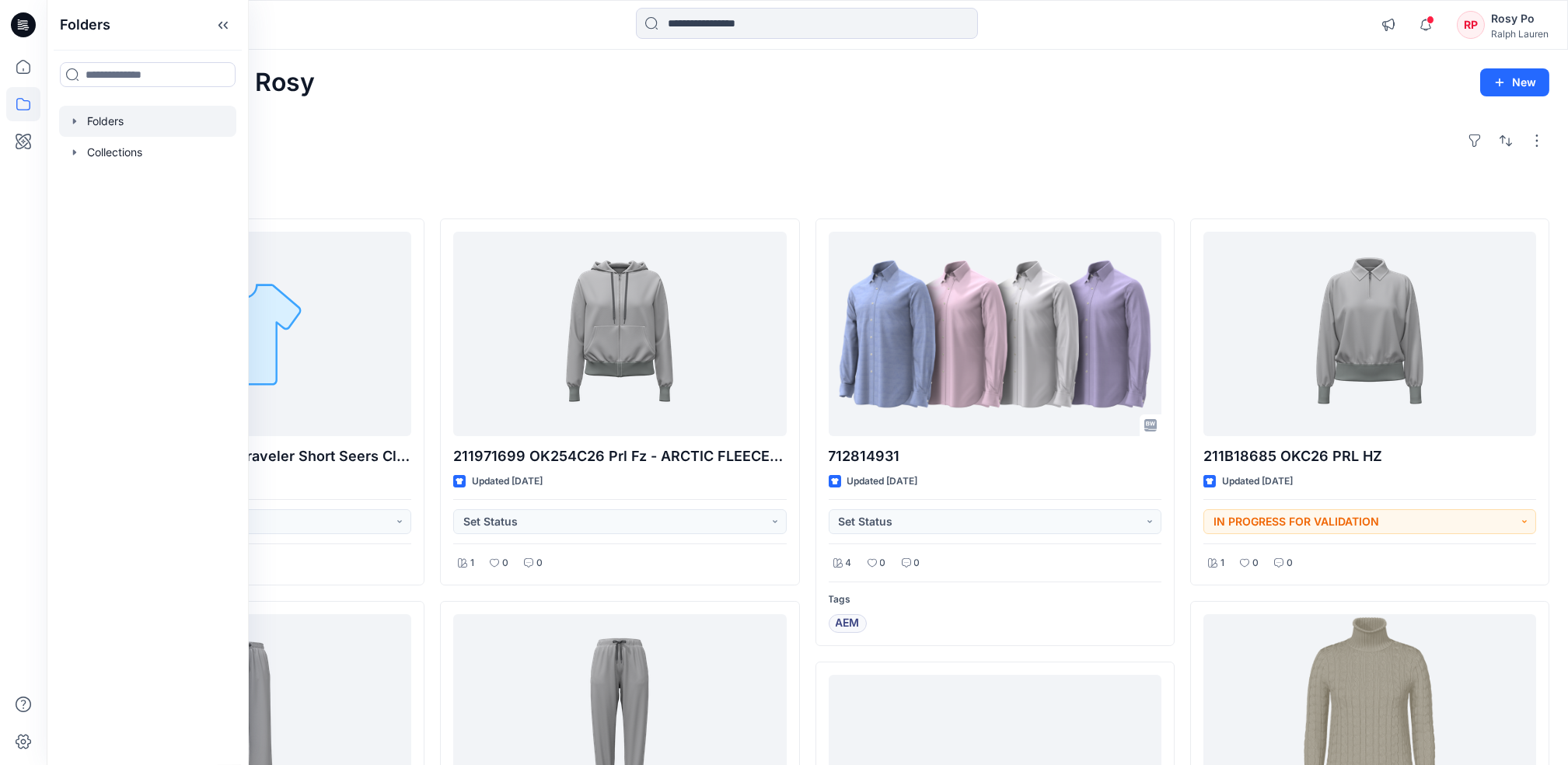
click at [150, 126] on div at bounding box center [148, 122] width 178 height 31
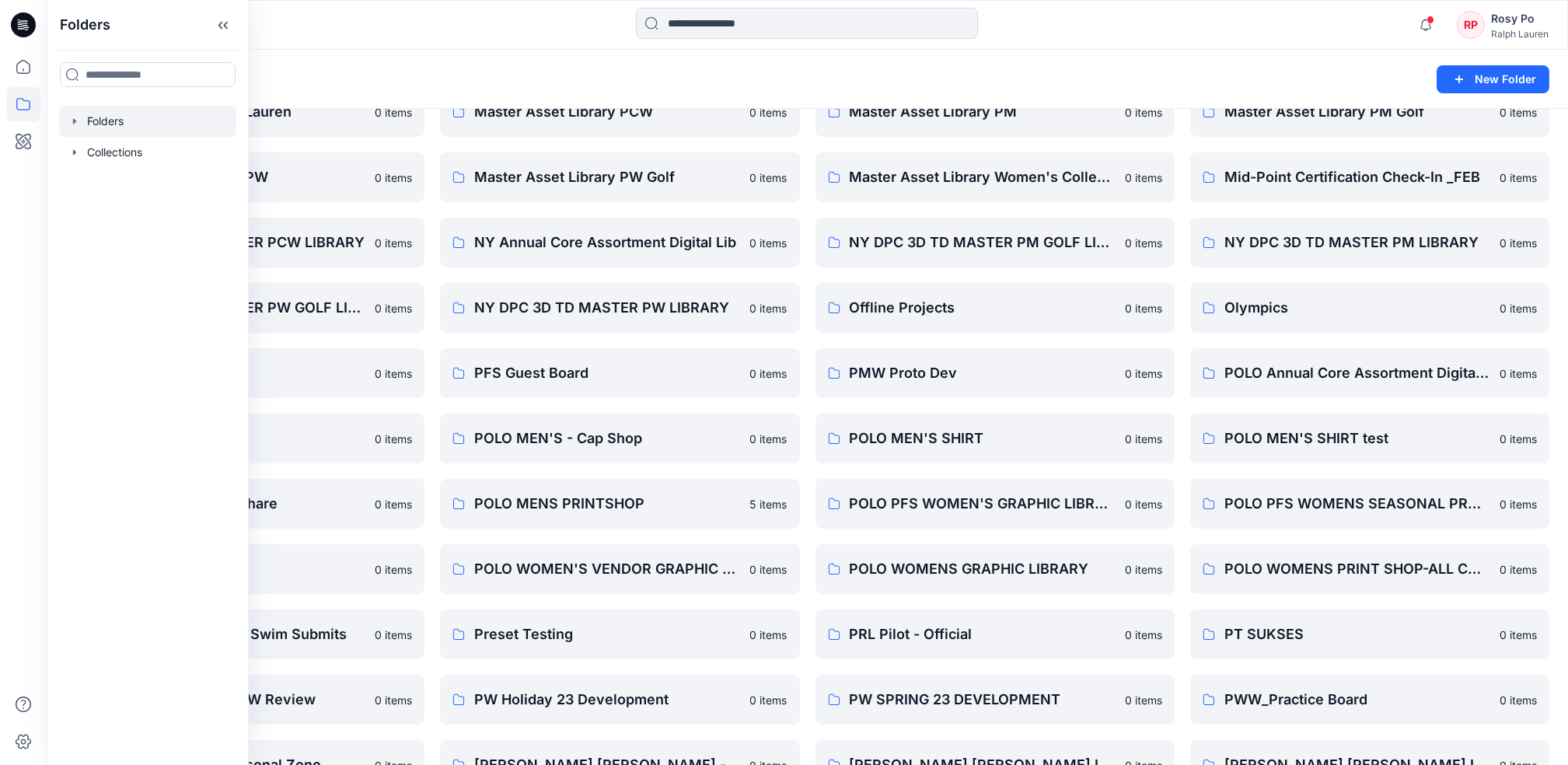
scroll to position [1451, 0]
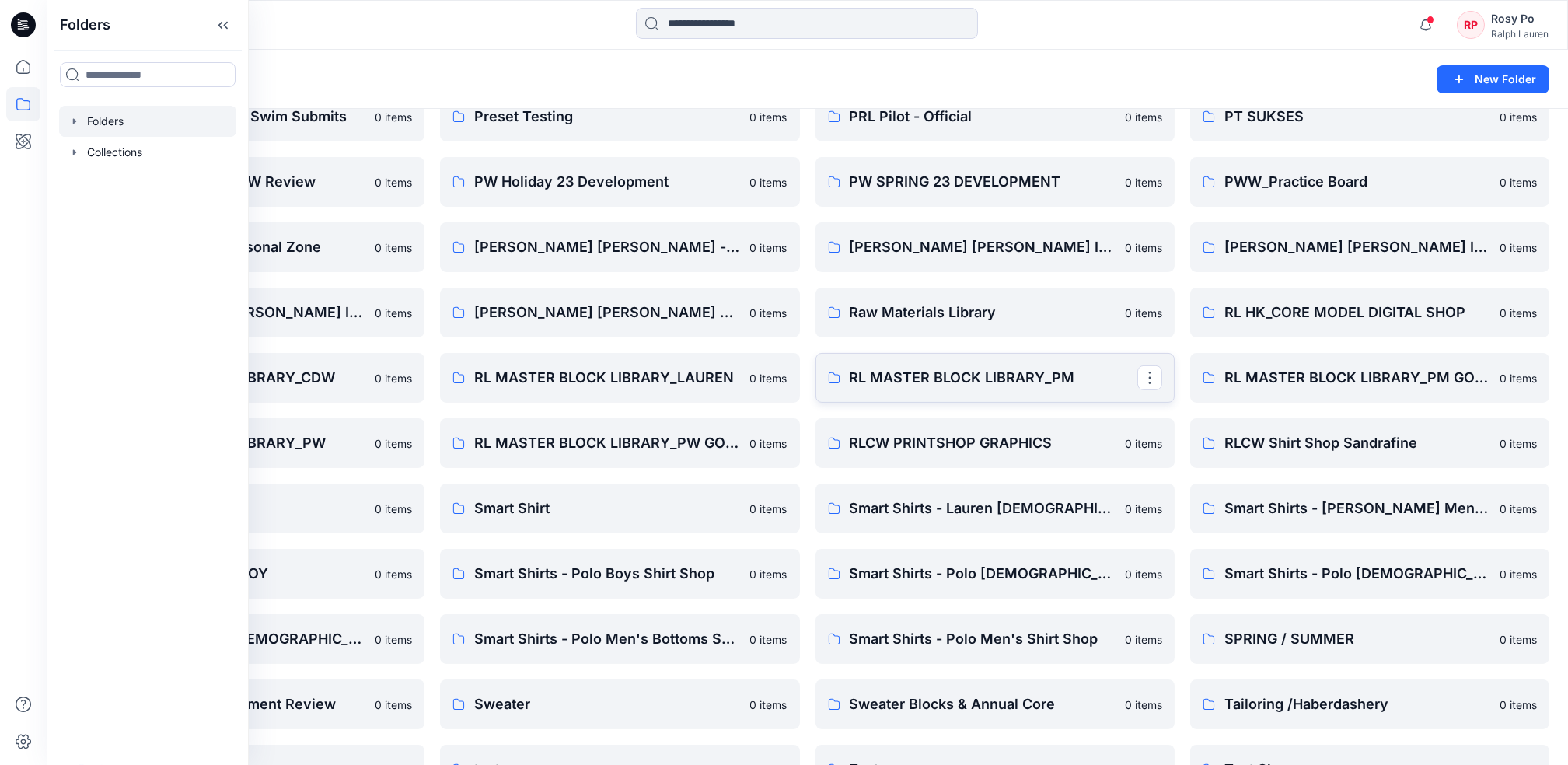
click at [1035, 375] on p "RL MASTER BLOCK LIBRARY_PM" at bounding box center [993, 378] width 288 height 22
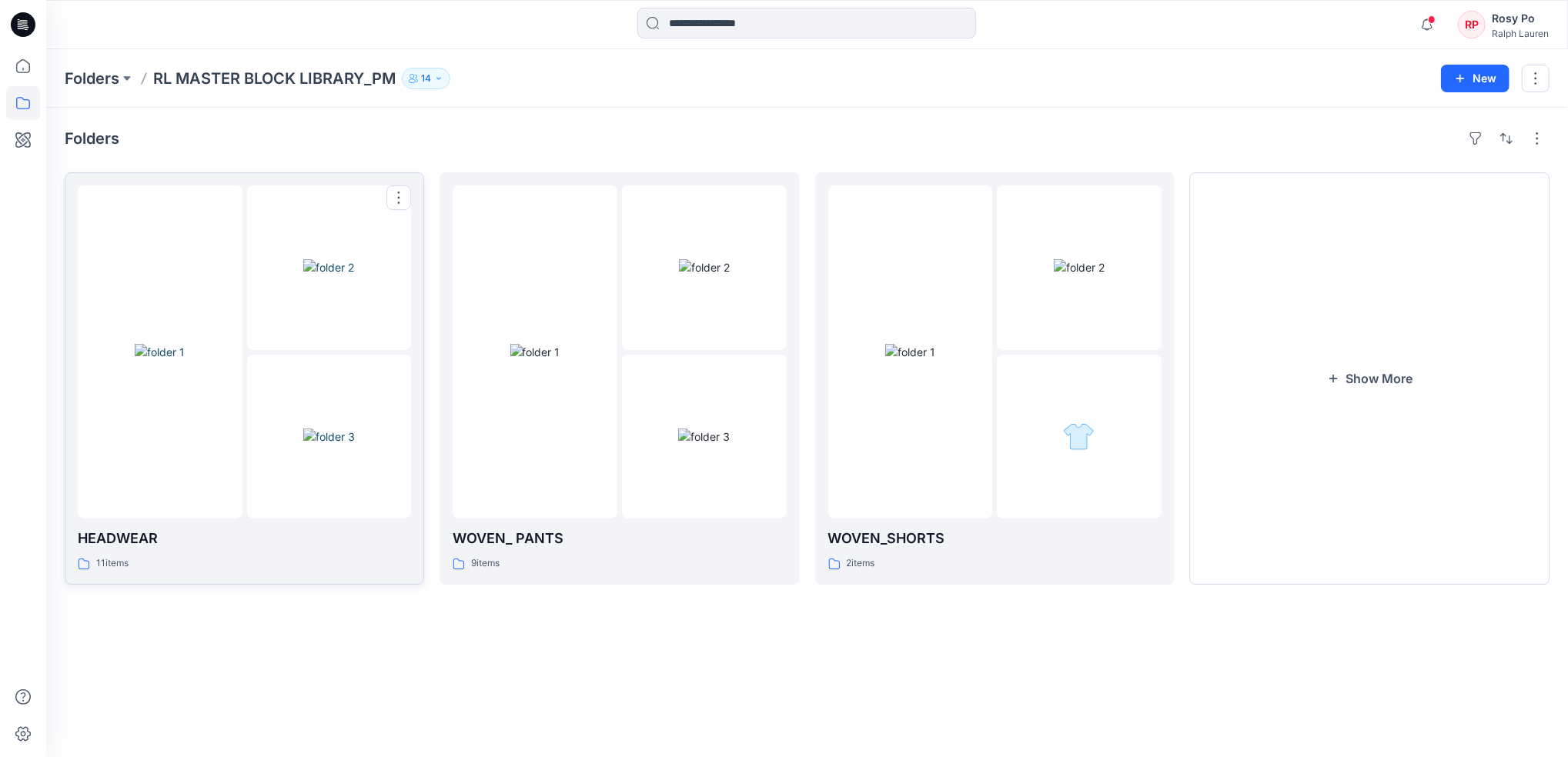
click at [184, 360] on img at bounding box center [160, 352] width 50 height 16
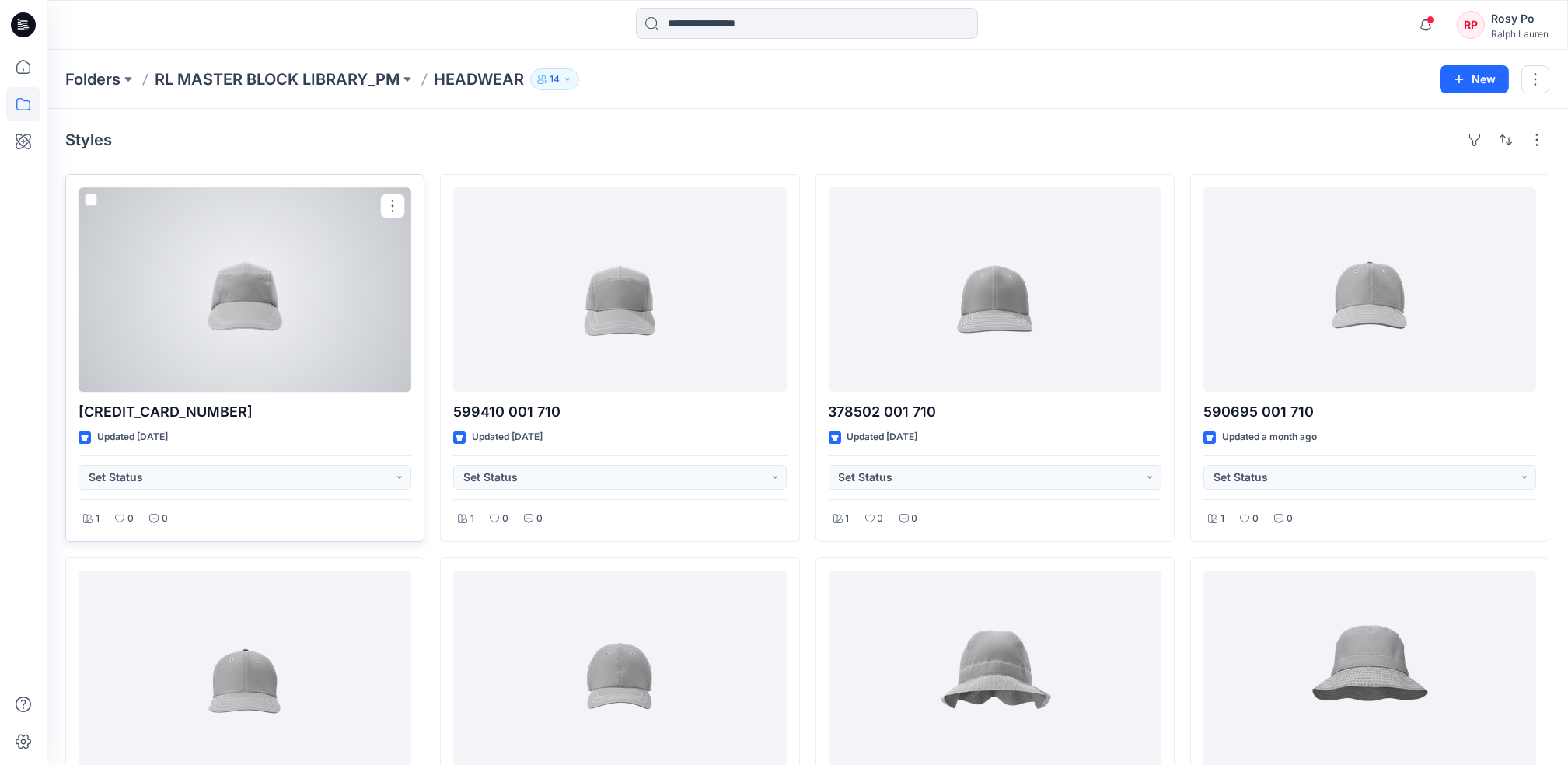
click at [255, 348] on div at bounding box center [244, 289] width 332 height 204
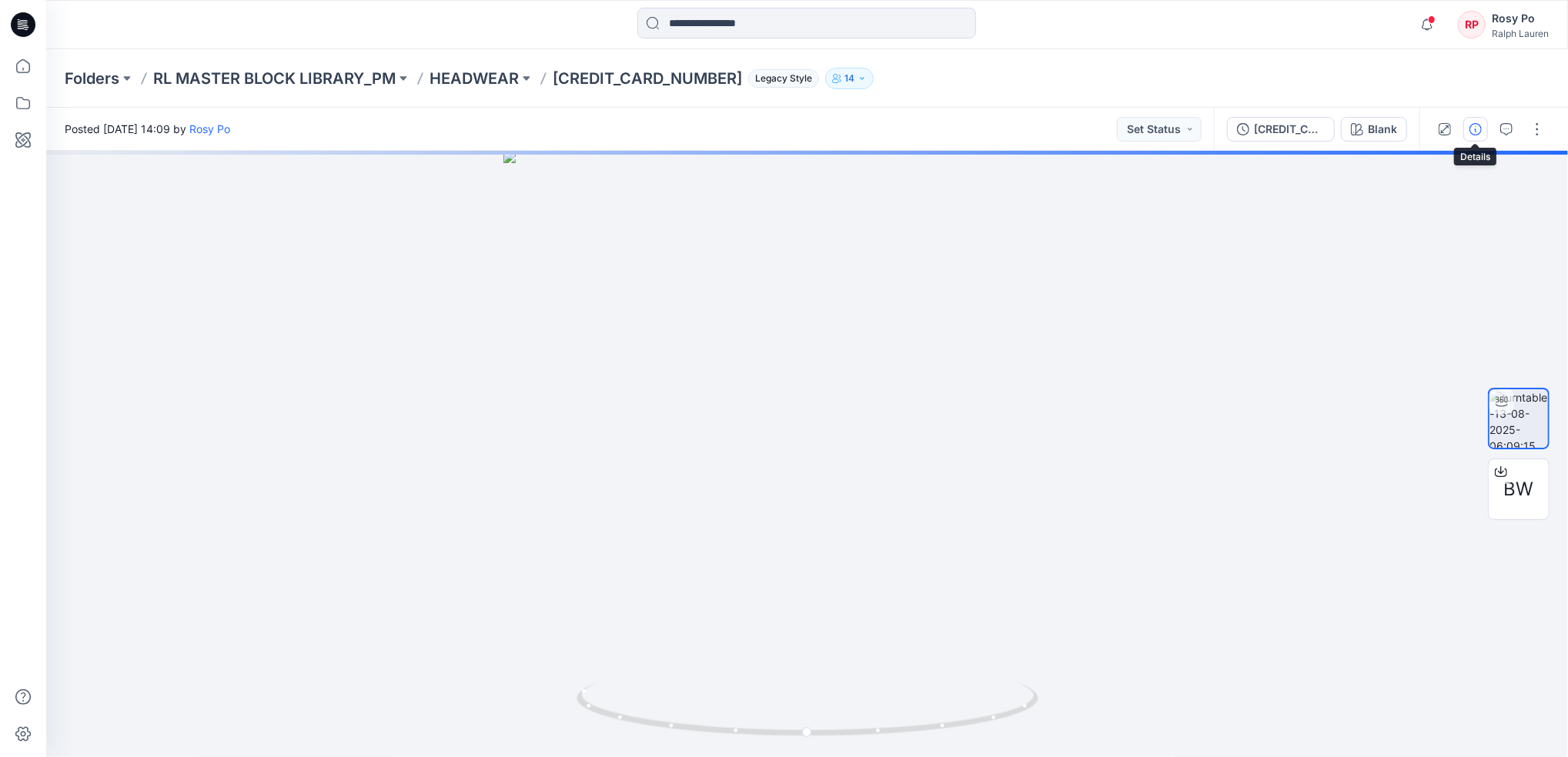
click at [1487, 130] on button "button" at bounding box center [1475, 129] width 25 height 25
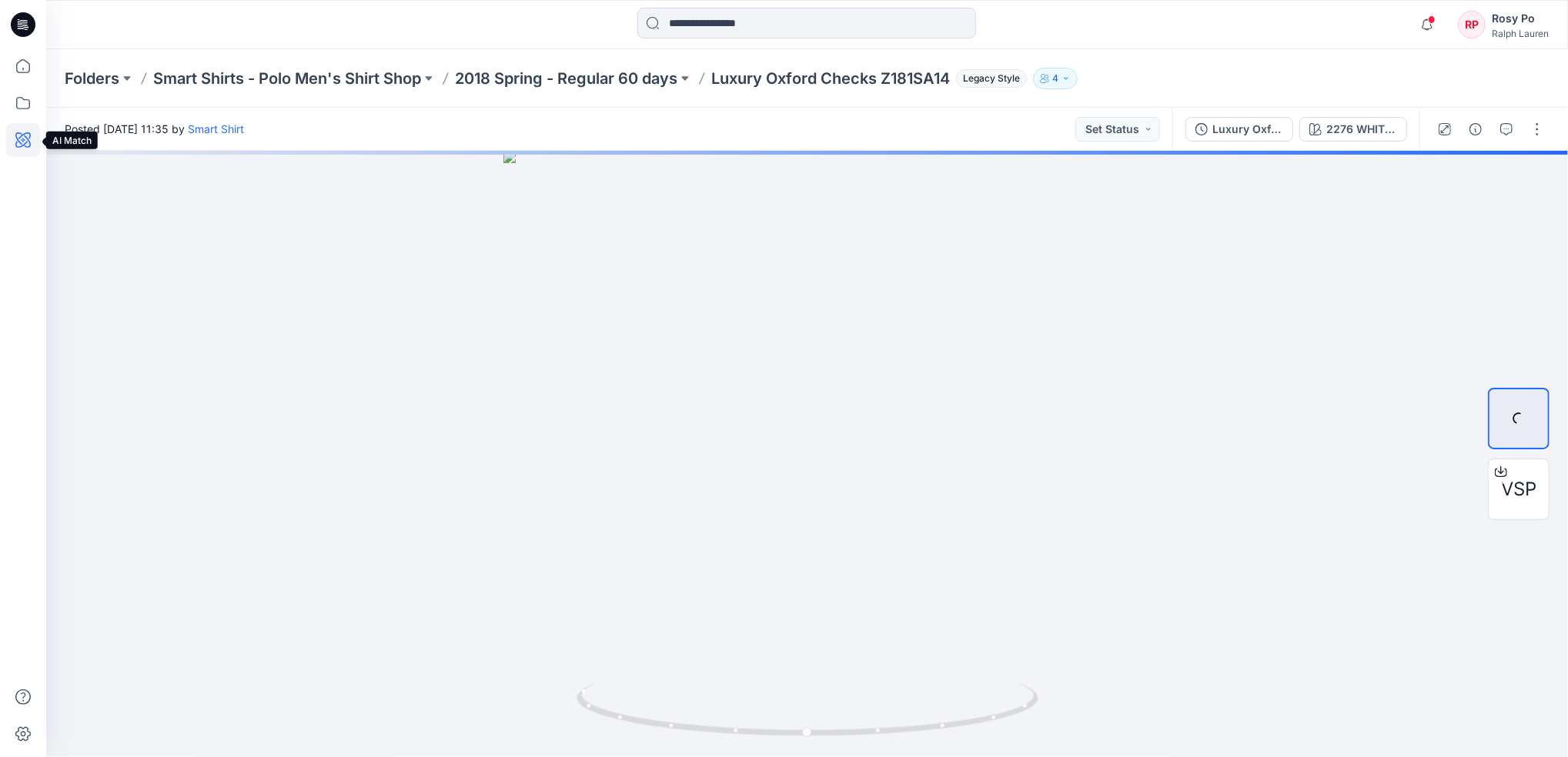
click at [30, 145] on icon at bounding box center [23, 140] width 16 height 16
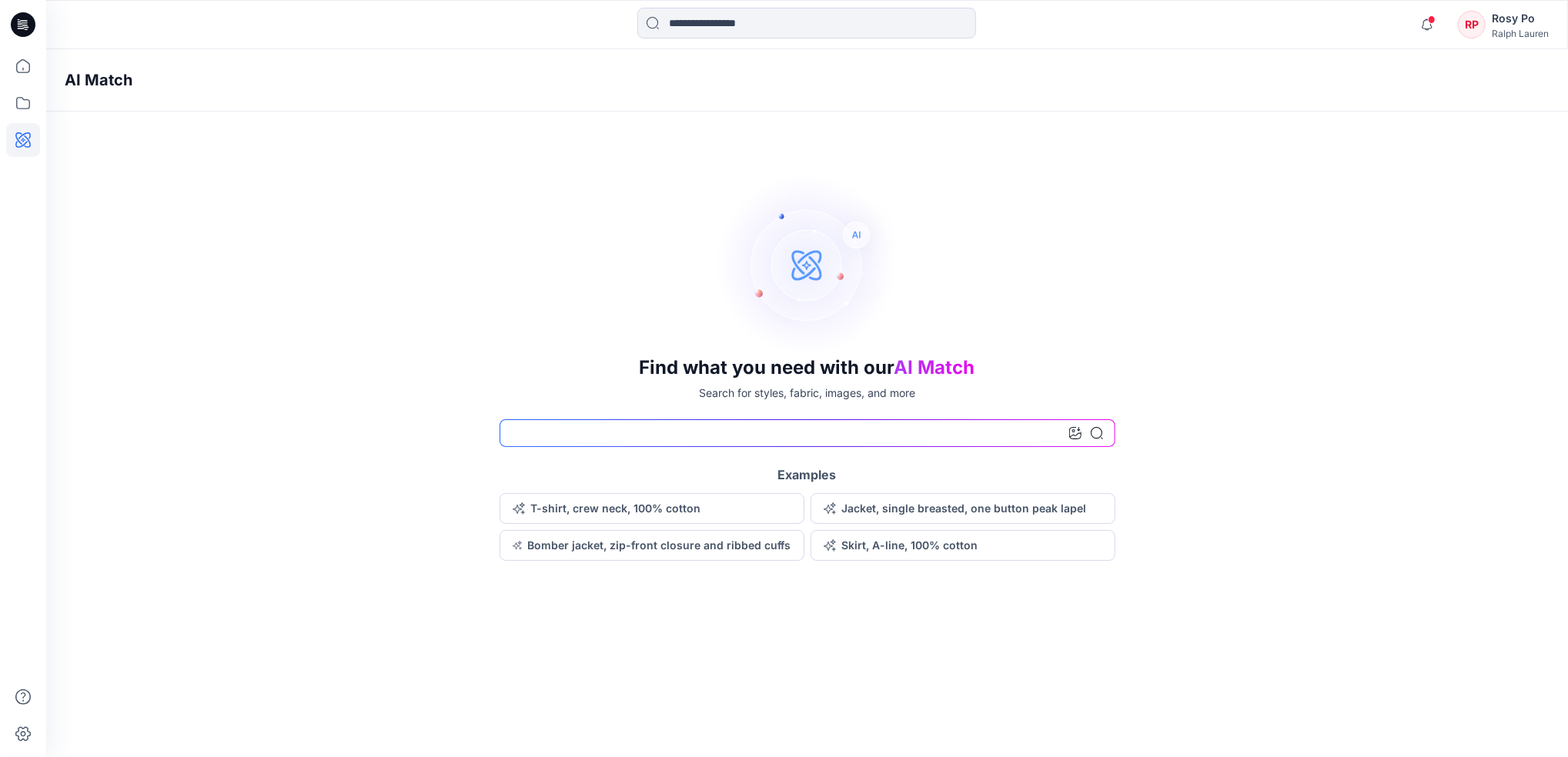
click at [585, 423] on input at bounding box center [807, 433] width 616 height 28
type input "***"
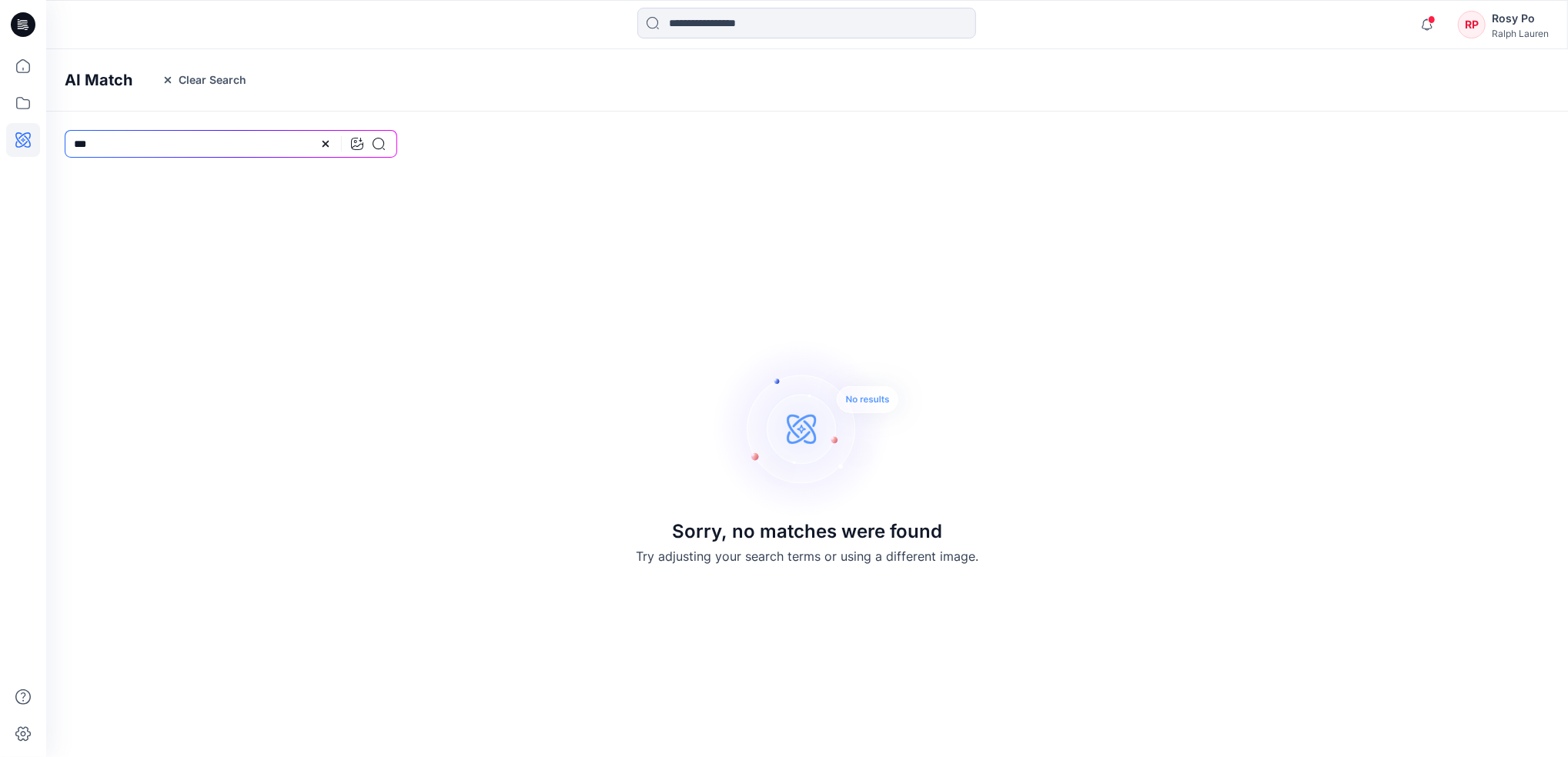
drag, startPoint x: 108, startPoint y: 139, endPoint x: -5, endPoint y: 142, distance: 113.0
click at [0, 142] on html "Notifications Your style 710963307 W251SC06 Traveler Short Seers Classic - SEER…" at bounding box center [784, 378] width 1568 height 757
drag, startPoint x: 133, startPoint y: 138, endPoint x: 10, endPoint y: 107, distance: 126.8
click at [0, 109] on html "Notifications Your style 710963307 W251SC06 Traveler Short Seers Classic - SEER…" at bounding box center [784, 378] width 1568 height 757
type input "*"
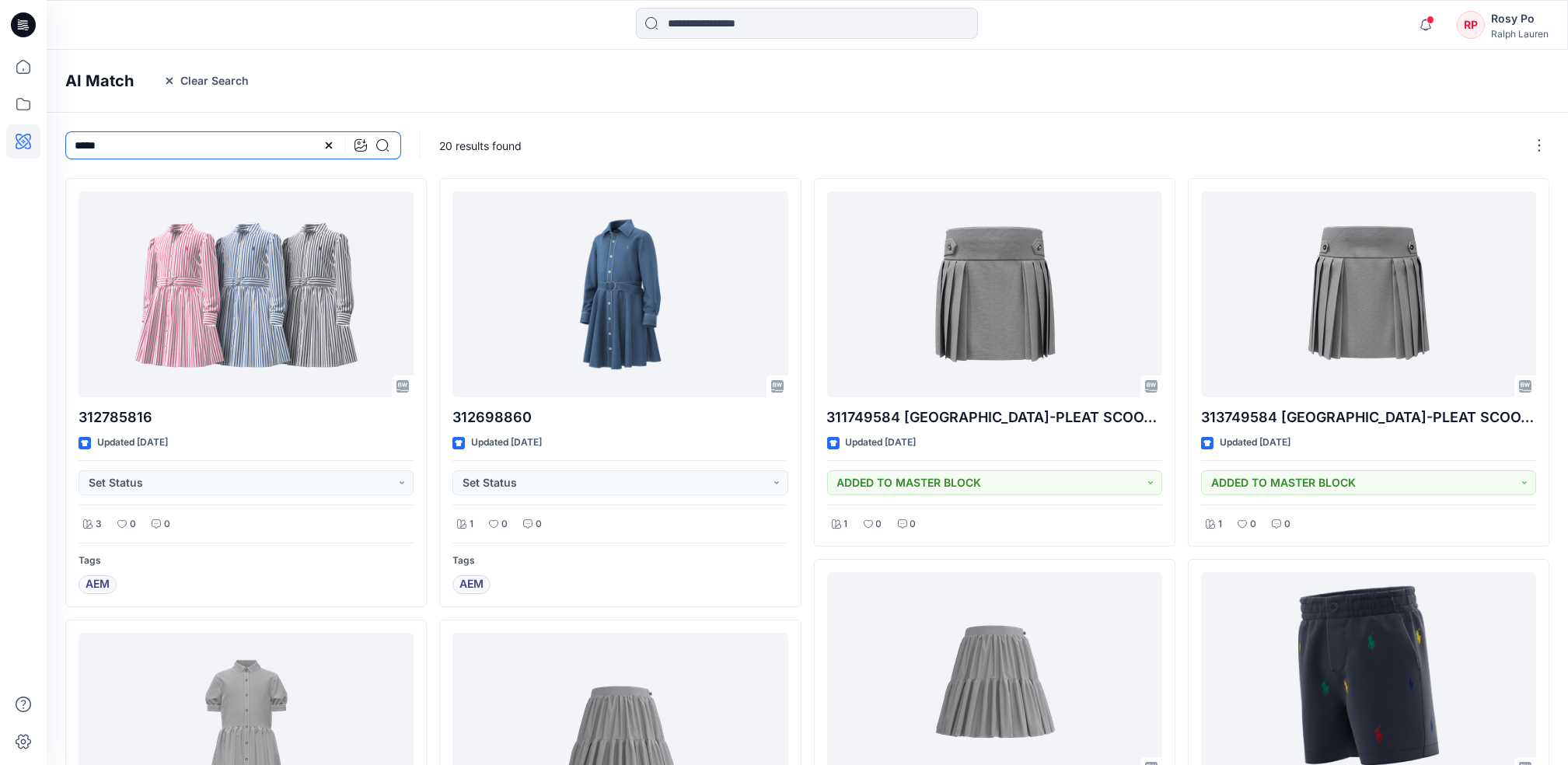
drag, startPoint x: -5, startPoint y: 139, endPoint x: 0, endPoint y: 122, distance: 17.7
click at [0, 125] on html "Notifications Your style 710963307 W251SC06 Traveler Short Seers Classic - SEER…" at bounding box center [784, 716] width 1568 height 1433
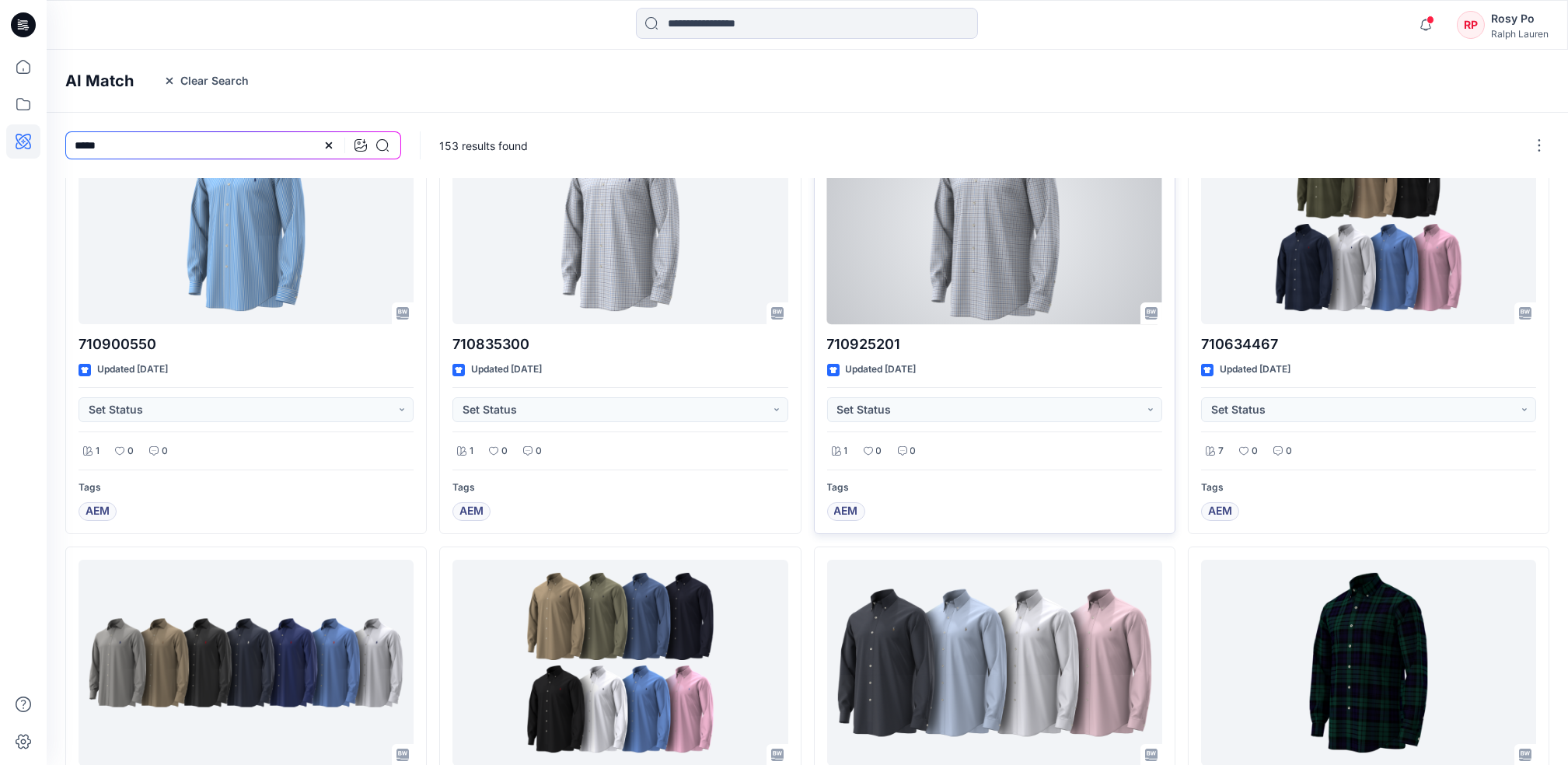
scroll to position [518, 0]
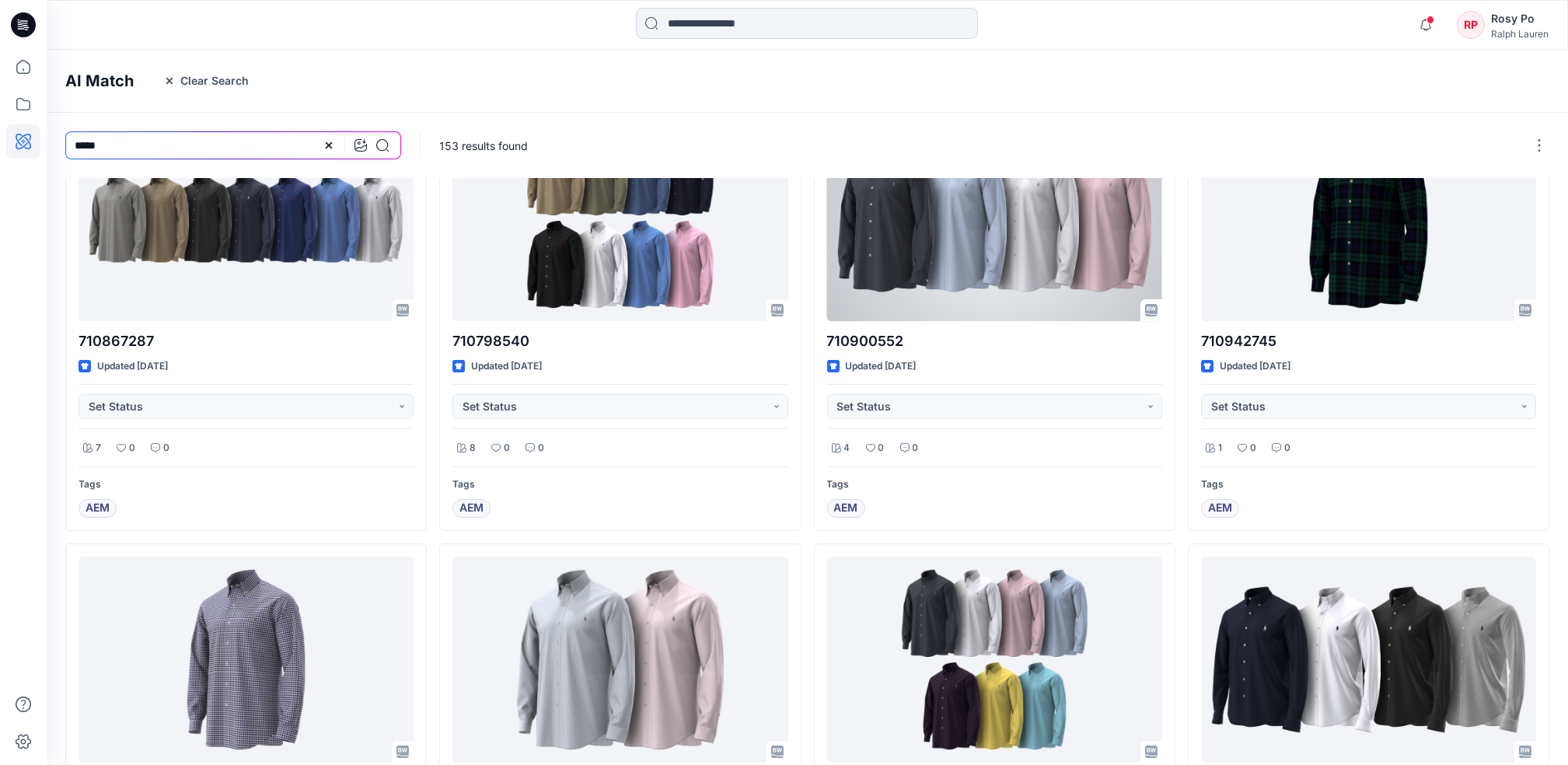
click at [0, 81] on html "Notifications Your style 710963307 W251SC06 Traveler Short Seers Classic - SEER…" at bounding box center [784, 258] width 1568 height 1553
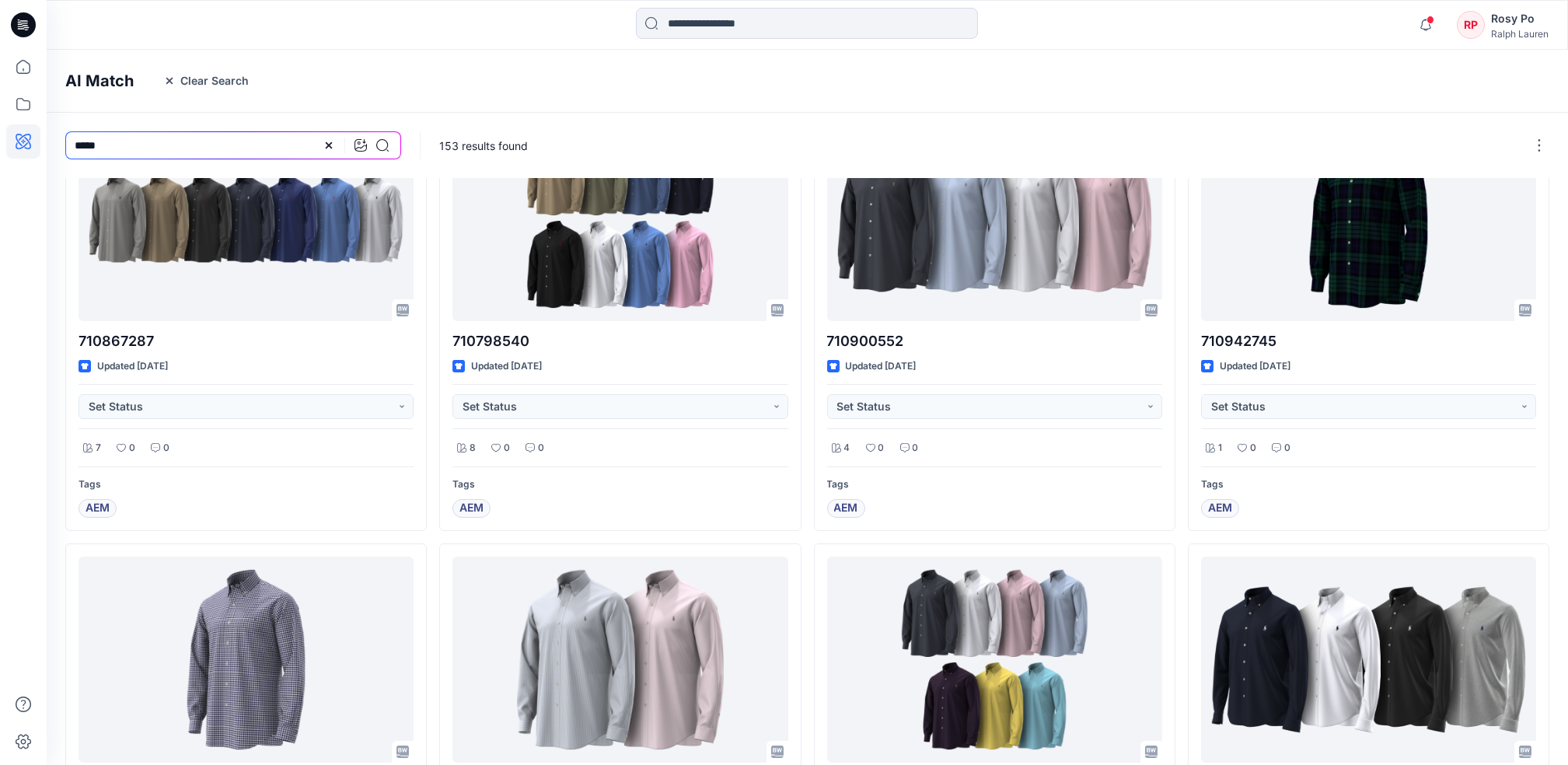
scroll to position [104, 0]
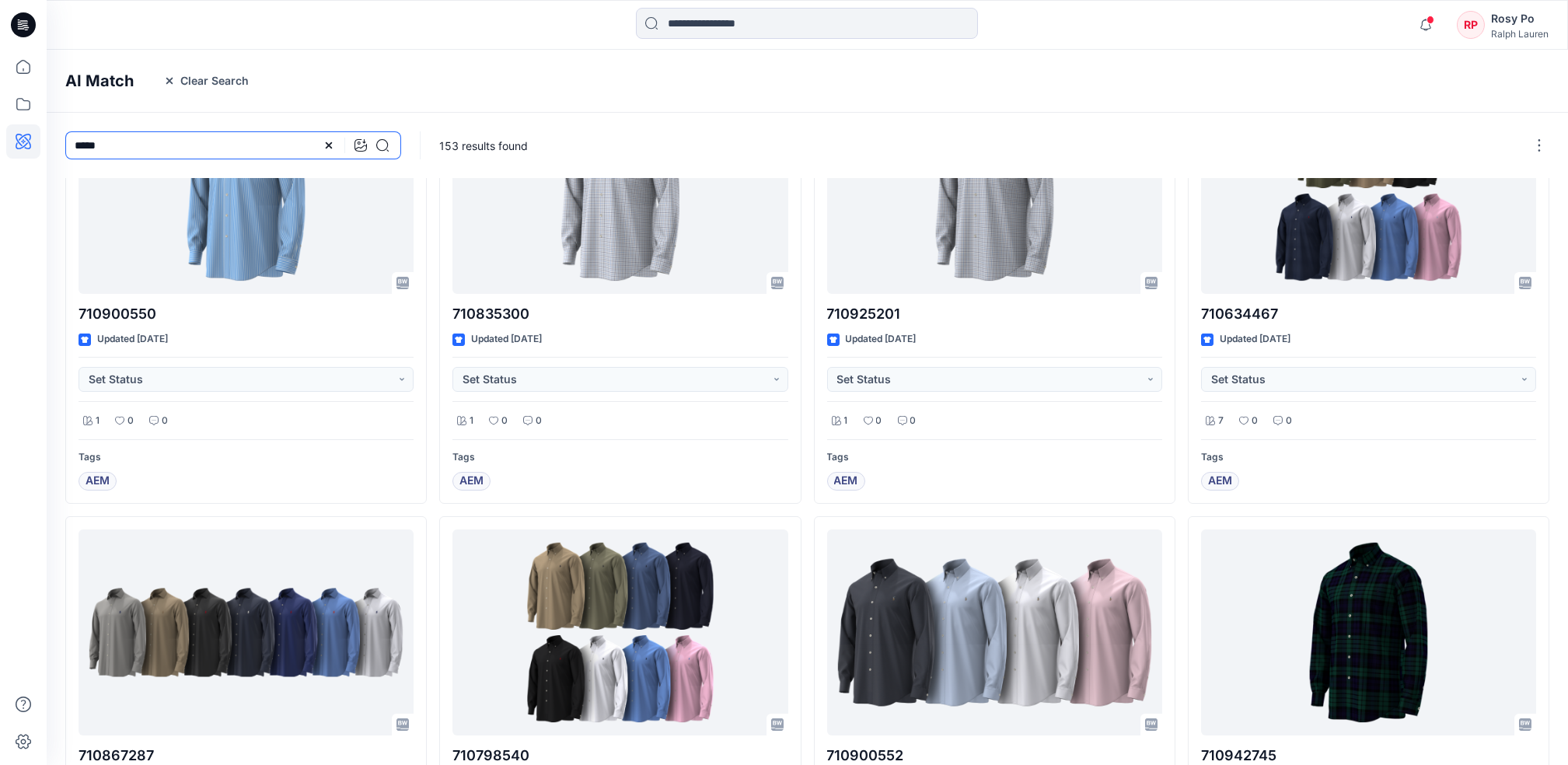
drag, startPoint x: 231, startPoint y: 141, endPoint x: 321, endPoint y: 148, distance: 90.3
click at [231, 140] on input "*****" at bounding box center [233, 145] width 336 height 28
type input "*"
click at [326, 145] on icon at bounding box center [329, 145] width 13 height 13
click at [274, 145] on input at bounding box center [233, 145] width 336 height 28
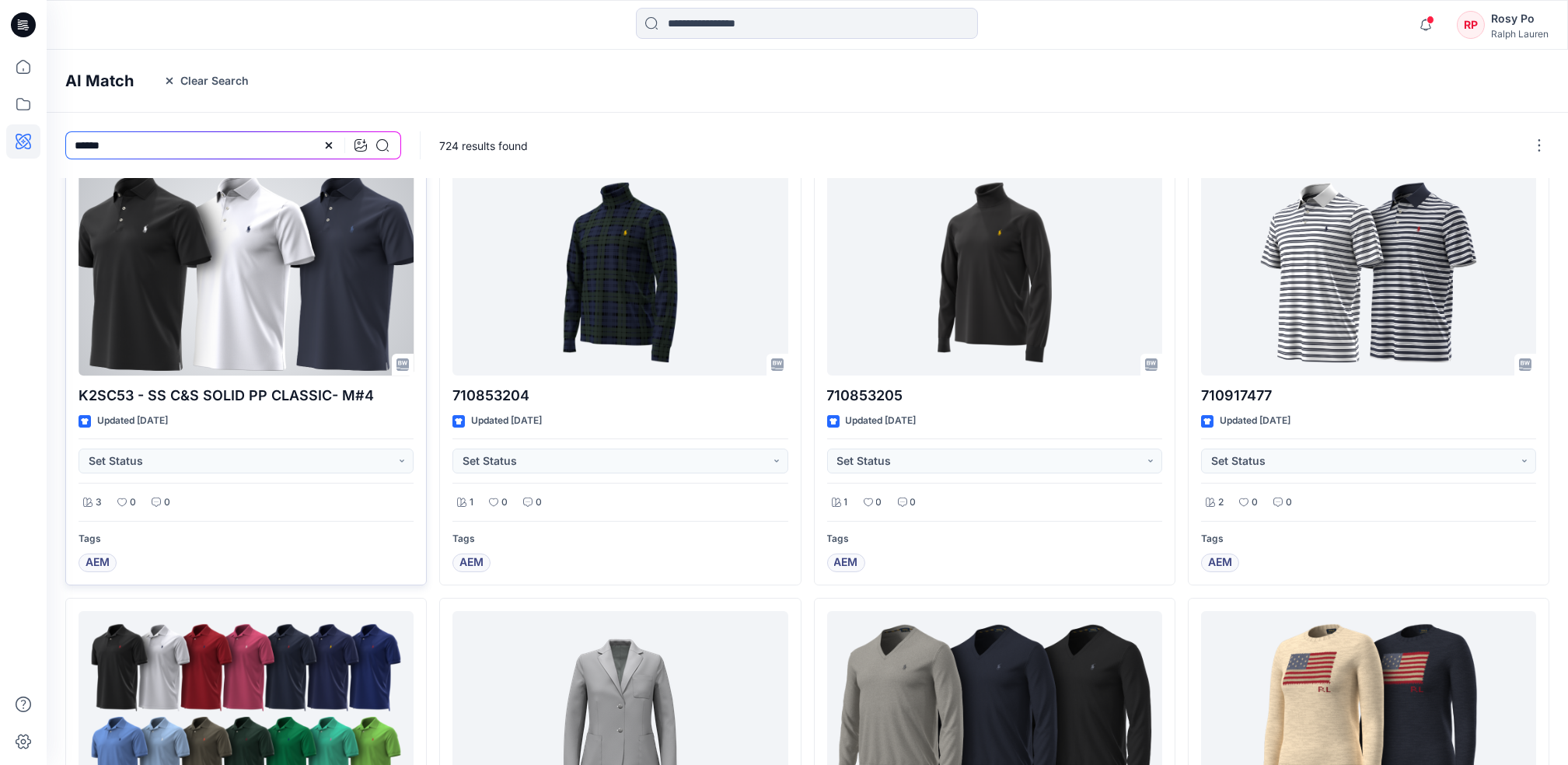
scroll to position [0, 0]
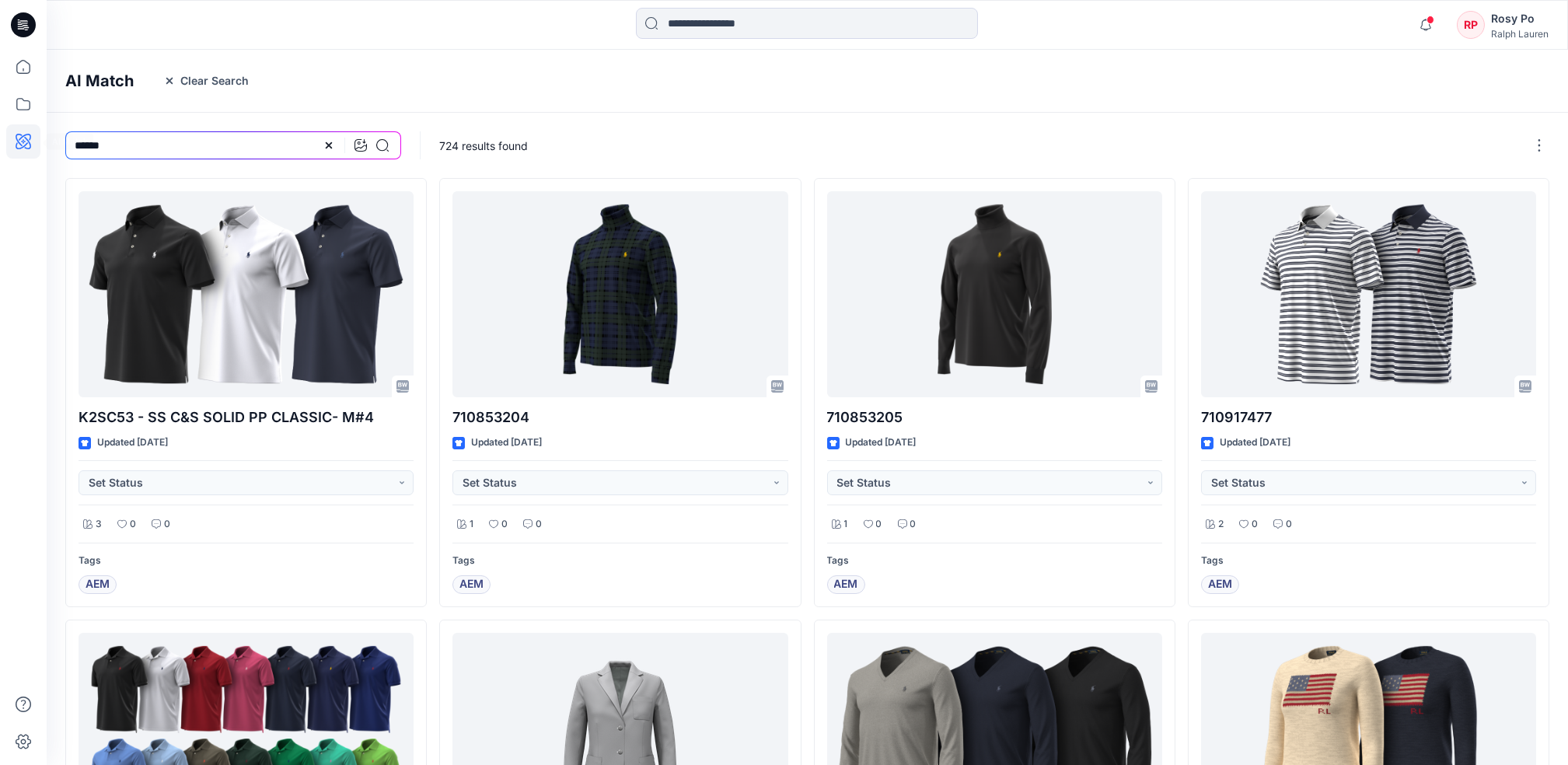
drag, startPoint x: 171, startPoint y: 152, endPoint x: -5, endPoint y: 91, distance: 186.3
click at [0, 91] on html "Notifications Your style 710963307 W251SC06 Traveler Short Seers Classic - SEER…" at bounding box center [784, 746] width 1568 height 1492
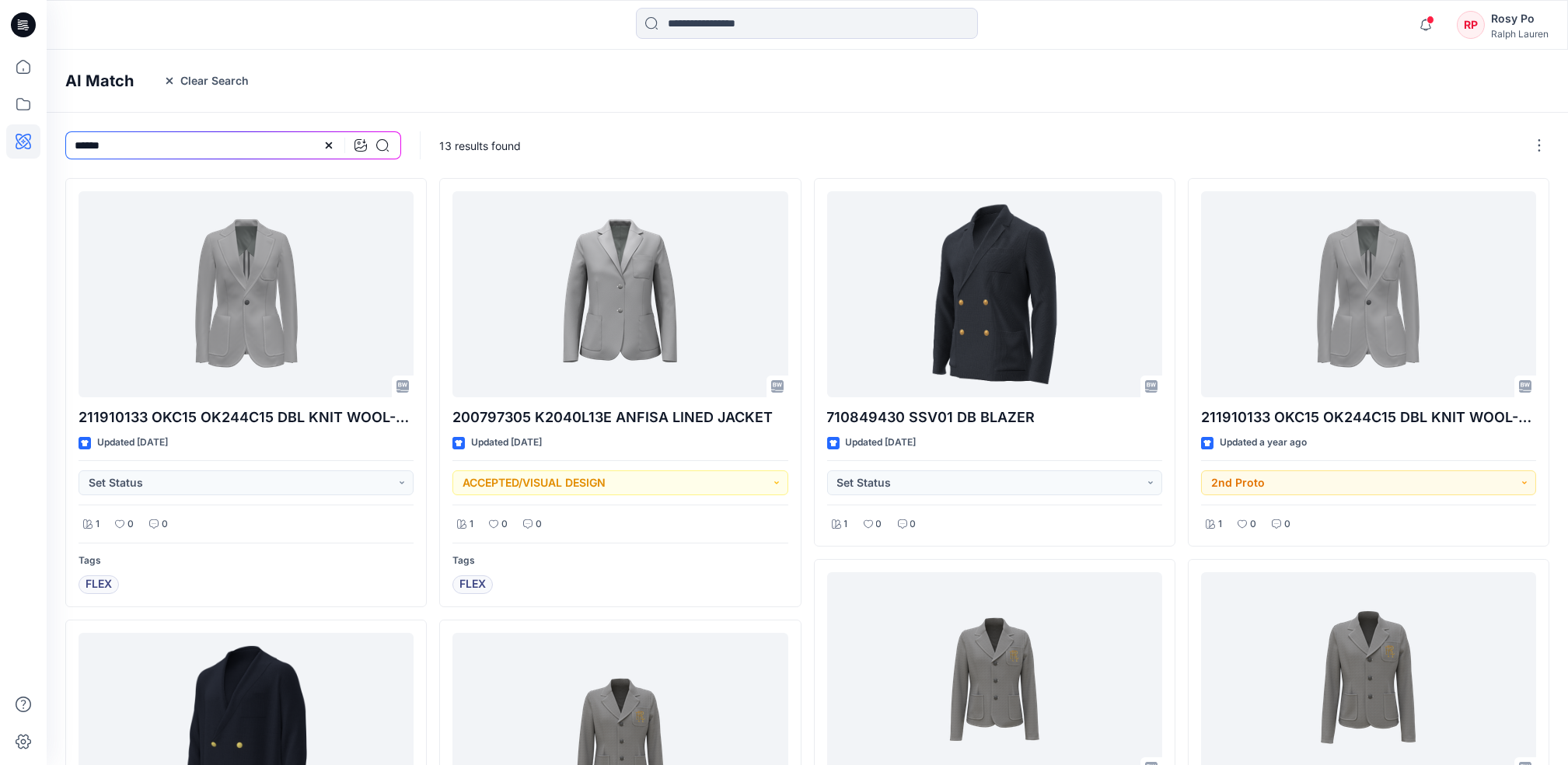
drag, startPoint x: 153, startPoint y: 139, endPoint x: -5, endPoint y: 126, distance: 158.5
click at [0, 126] on html "Notifications Your style 710963307 W251SC06 Traveler Short Seers Classic - SEER…" at bounding box center [784, 716] width 1568 height 1433
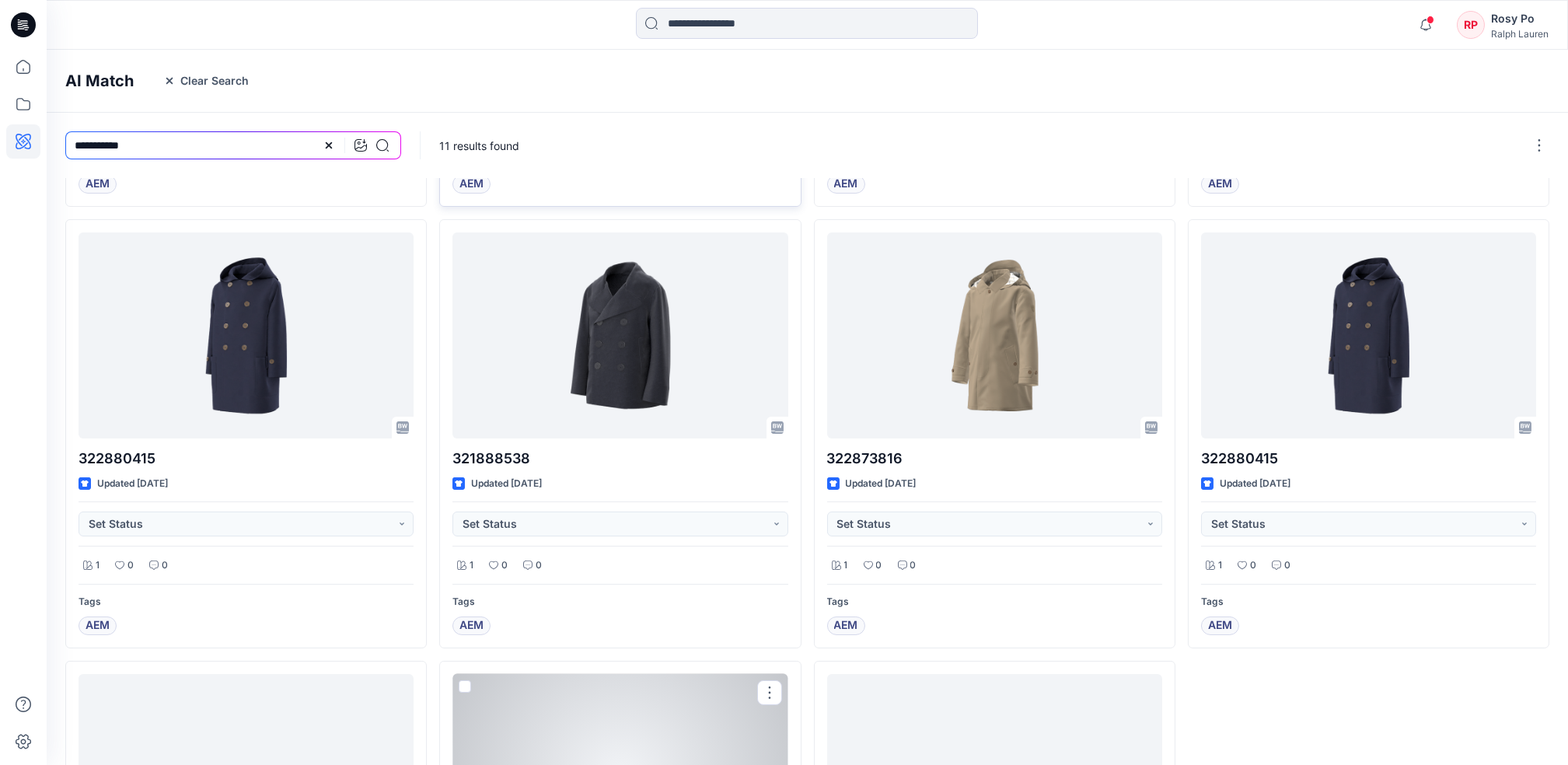
scroll to position [166, 0]
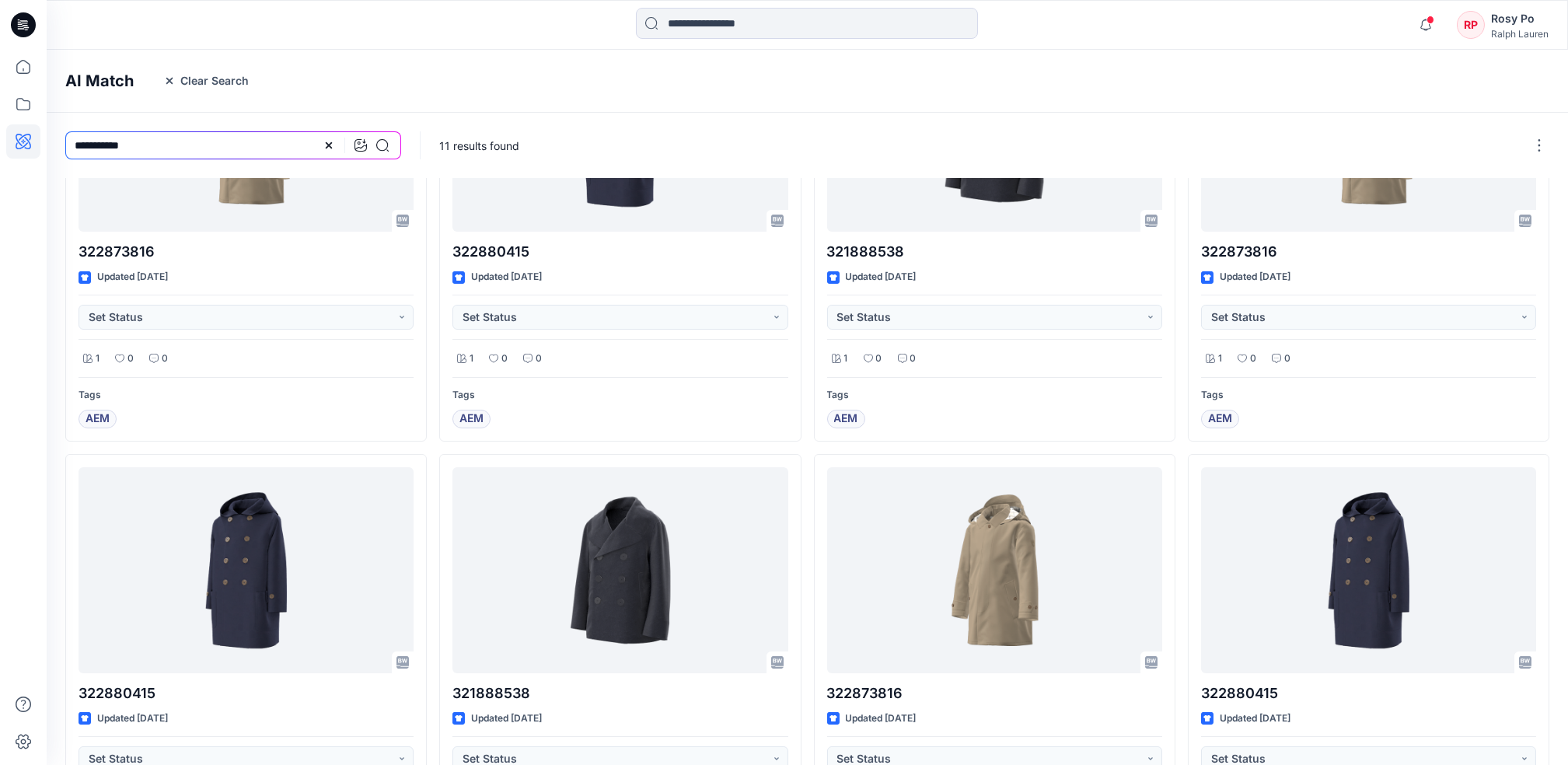
drag, startPoint x: 215, startPoint y: 143, endPoint x: -5, endPoint y: -4, distance: 264.6
click at [0, 0] on html "Notifications Your style 710963307 W251SC06 Traveler Short Seers Classic - SEER…" at bounding box center [784, 610] width 1568 height 1553
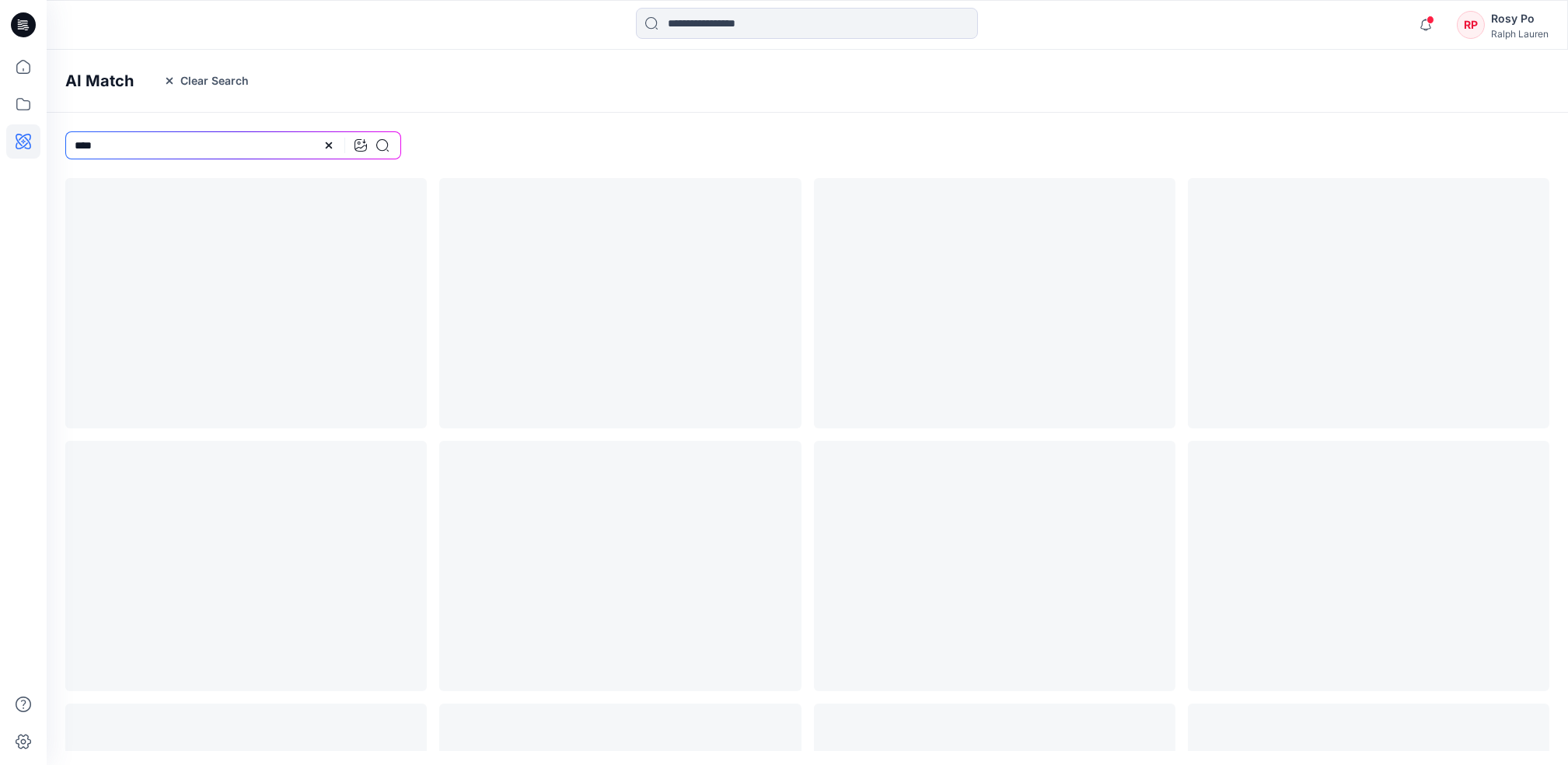
scroll to position [0, 0]
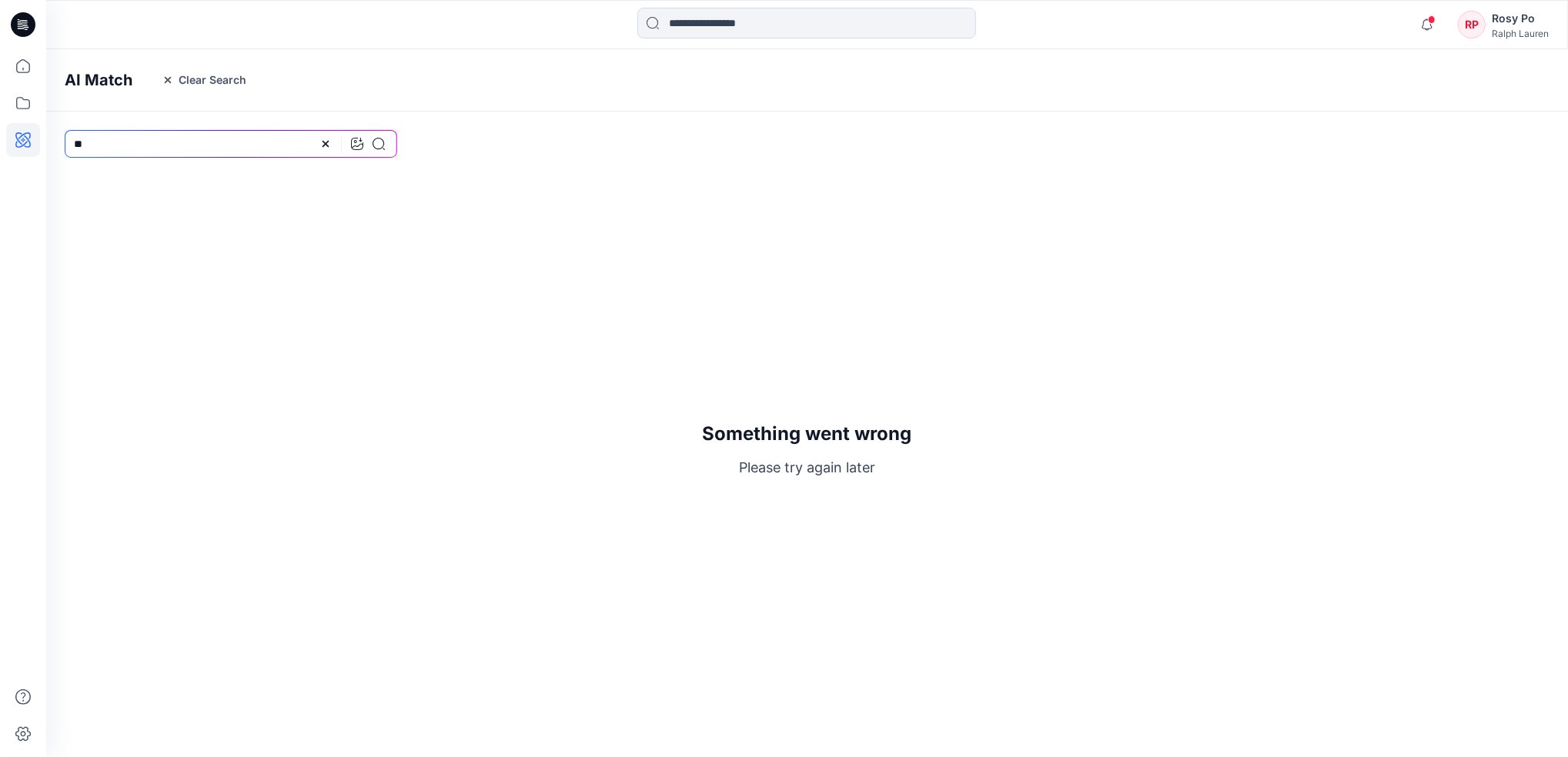
type input "*"
drag, startPoint x: 96, startPoint y: 145, endPoint x: 0, endPoint y: 108, distance: 102.9
click at [0, 109] on html "Notifications Your style 710963307 W251SC06 Traveler Short Seers Classic - SEER…" at bounding box center [784, 378] width 1568 height 757
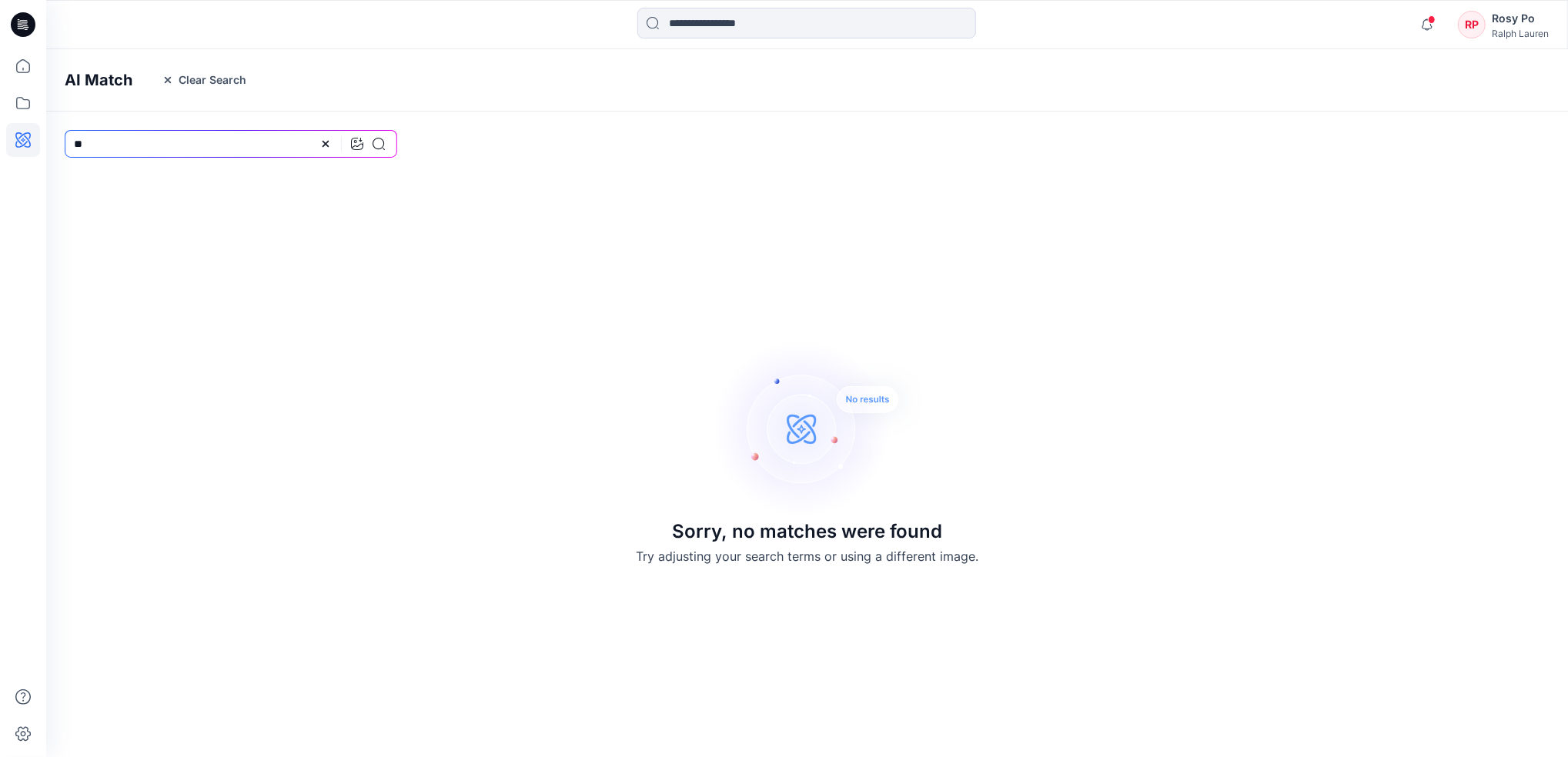
type input "*"
type input "*****"
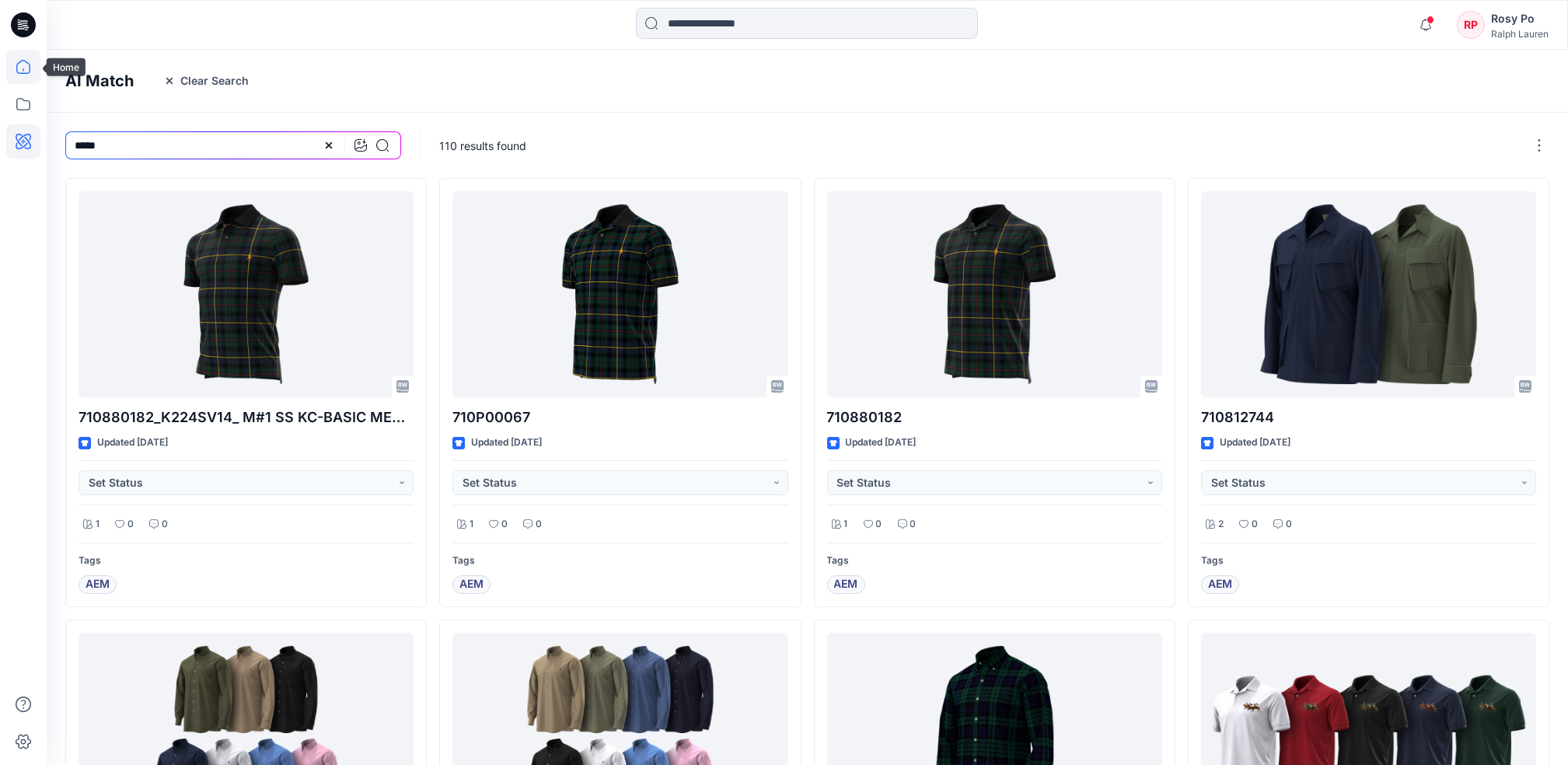
click at [31, 60] on icon at bounding box center [24, 67] width 35 height 35
